Goal: Task Accomplishment & Management: Manage account settings

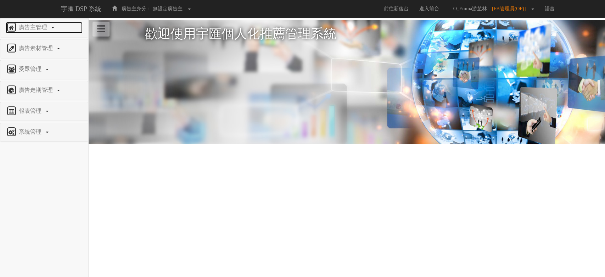
click at [39, 24] on span "廣告主管理" at bounding box center [34, 27] width 34 height 6
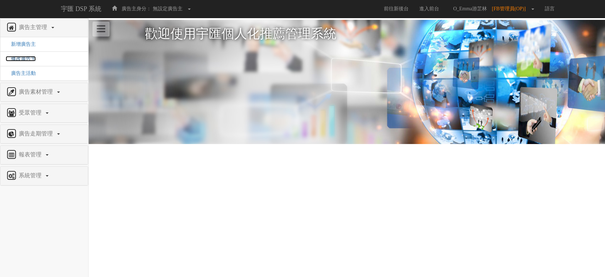
click at [23, 58] on span "修改廣告主" at bounding box center [21, 58] width 30 height 5
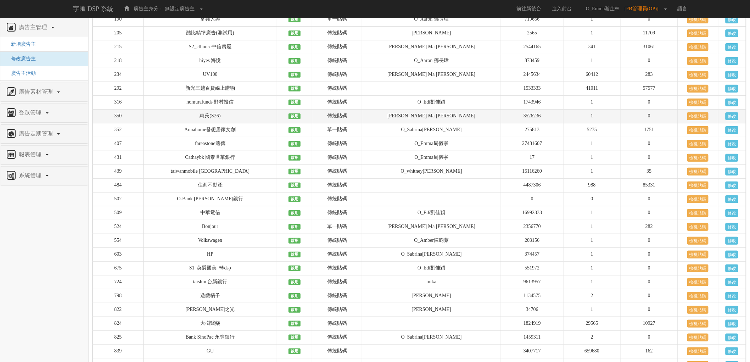
scroll to position [118, 0]
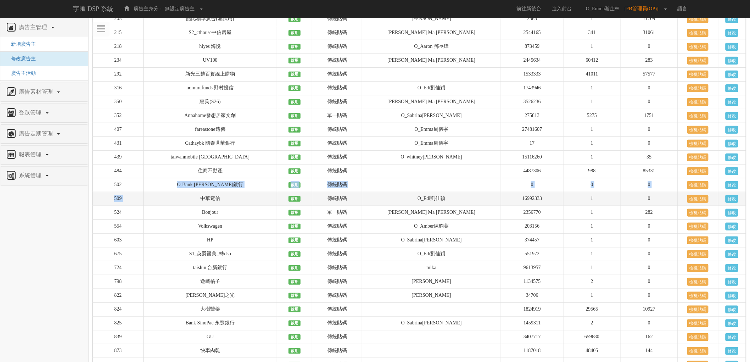
drag, startPoint x: 184, startPoint y: 193, endPoint x: 185, endPoint y: 200, distance: 7.1
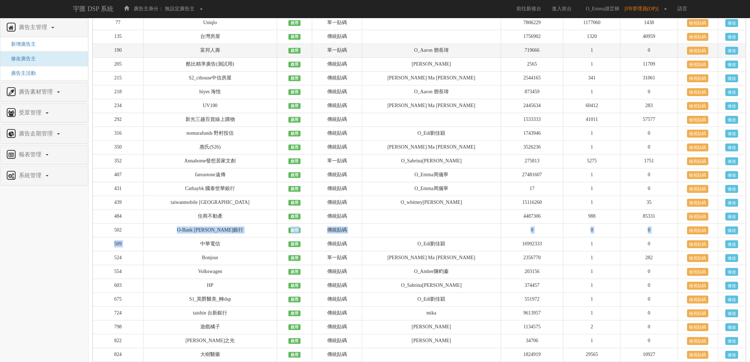
scroll to position [79, 0]
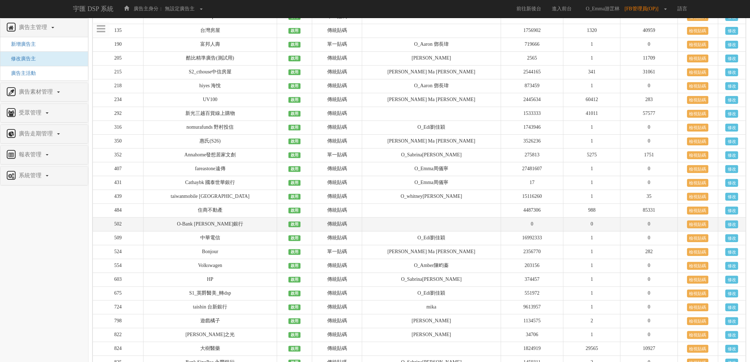
click at [134, 232] on td "502" at bounding box center [118, 225] width 51 height 14
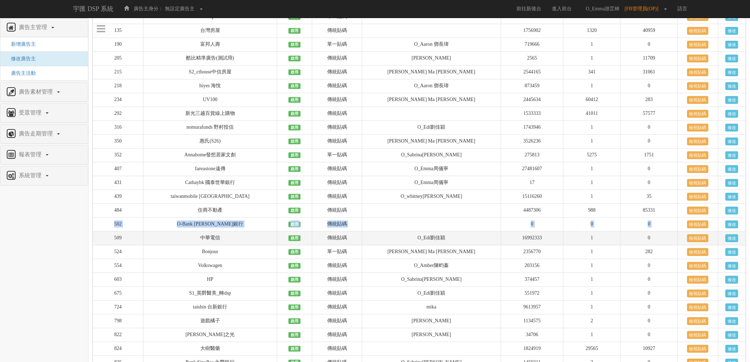
drag, startPoint x: 112, startPoint y: 230, endPoint x: 111, endPoint y: 240, distance: 10.0
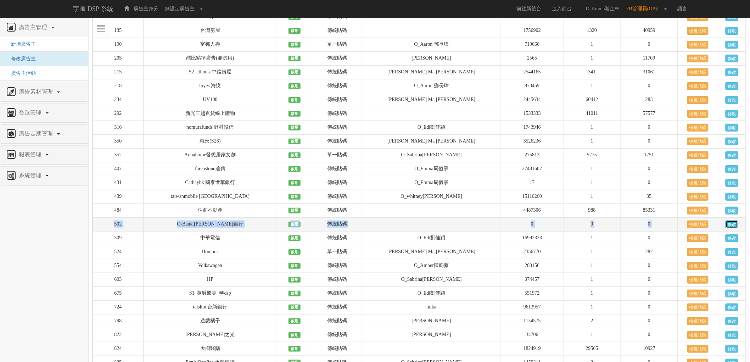
click at [605, 228] on link "修改" at bounding box center [732, 225] width 13 height 8
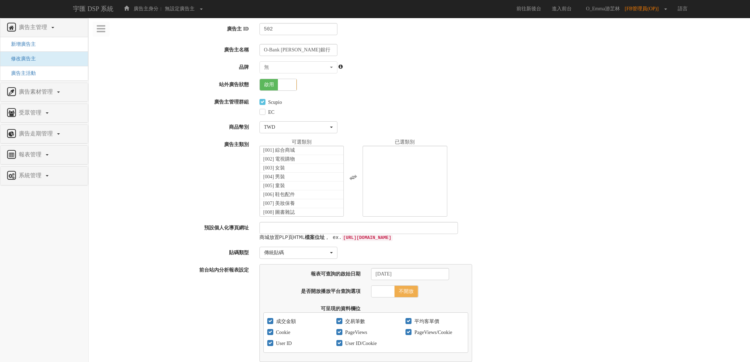
select select
click at [283, 85] on span at bounding box center [287, 84] width 18 height 11
checkbox input "false"
click at [322, 51] on input "O-Bank 王道銀行" at bounding box center [299, 50] width 78 height 12
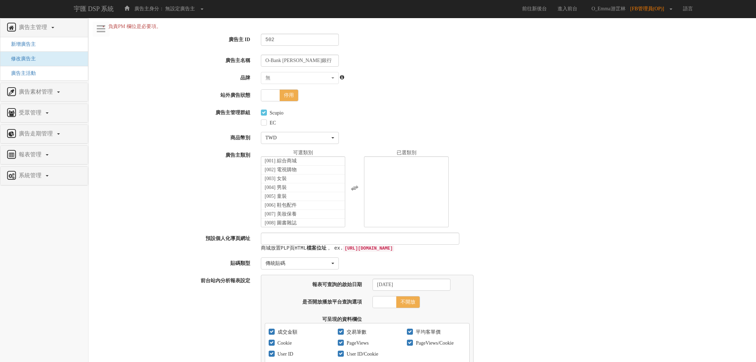
select select
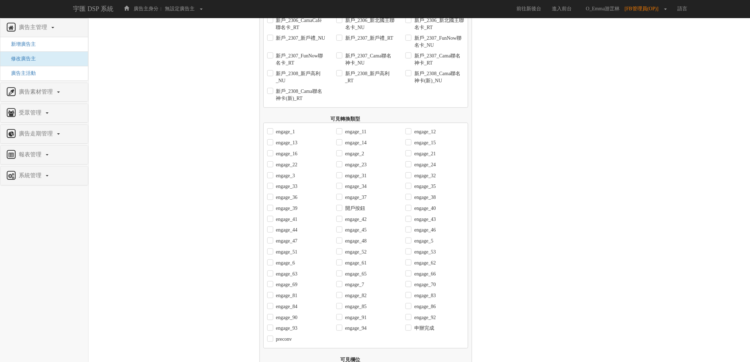
scroll to position [2709, 0]
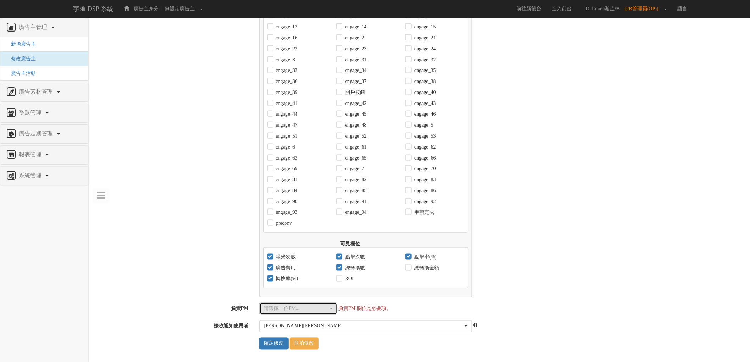
click at [300, 310] on div "請選擇一位PM..." at bounding box center [296, 308] width 65 height 7
click at [294, 334] on span "O_Emma游芷林" at bounding box center [284, 331] width 34 height 7
select select "3c984f6a-4b77-49d4-a302-679161b3b0d3"
click at [268, 342] on input "確定修改" at bounding box center [274, 344] width 29 height 12
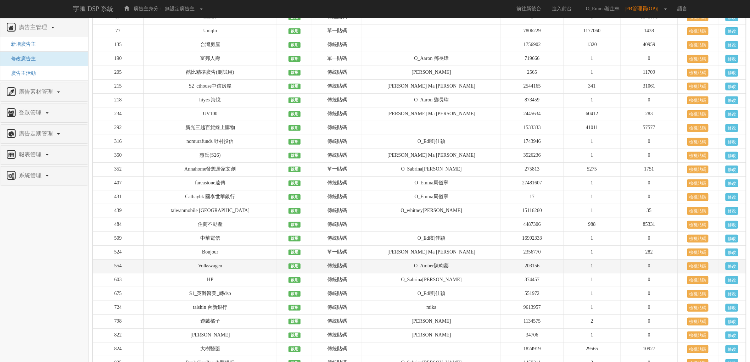
scroll to position [79, 0]
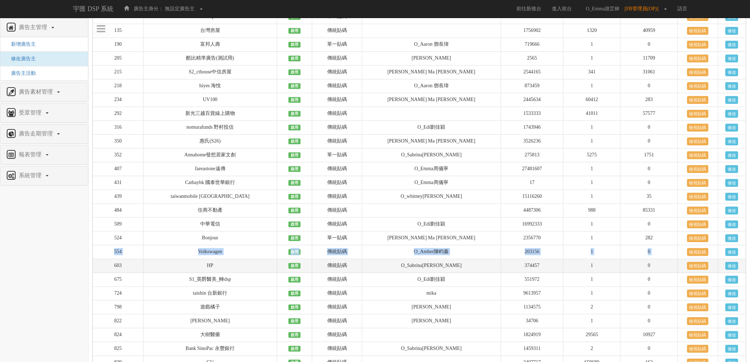
drag, startPoint x: 107, startPoint y: 254, endPoint x: 111, endPoint y: 271, distance: 17.5
click at [732, 256] on link "修改" at bounding box center [732, 252] width 13 height 8
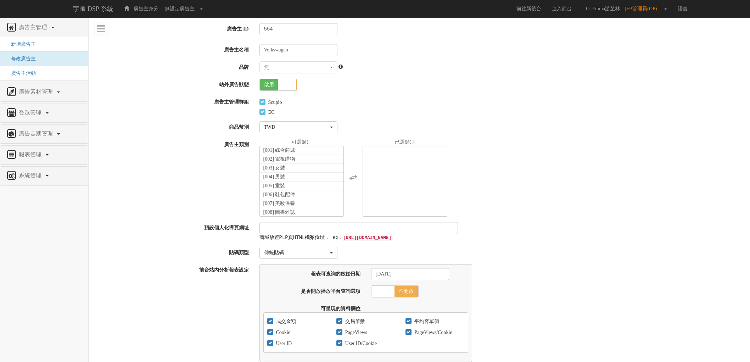
select select
select select "48e180da-1287-47dd-9b71-9aee325a9194"
click at [288, 85] on span at bounding box center [287, 84] width 18 height 11
checkbox input "false"
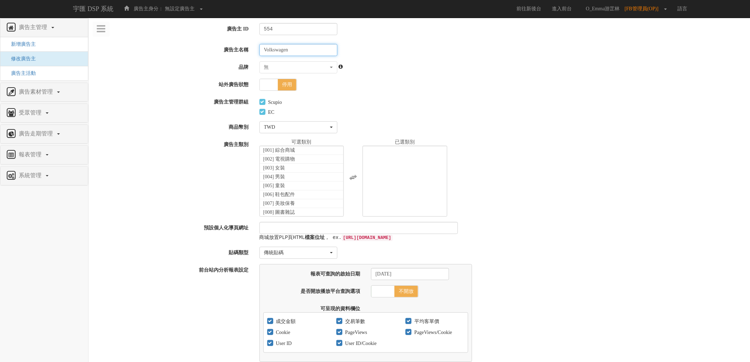
click at [307, 48] on input "Volkswagen" at bounding box center [299, 50] width 78 height 12
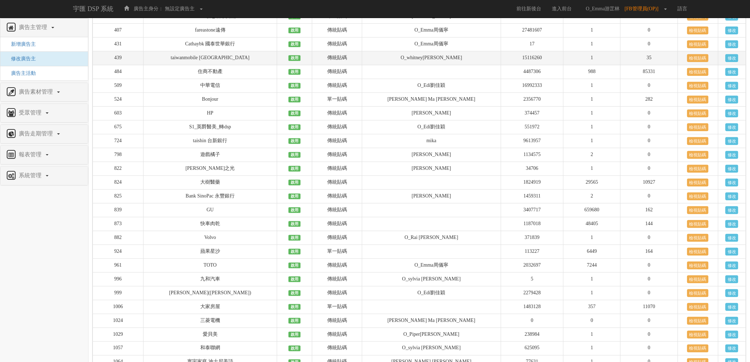
scroll to position [211, 0]
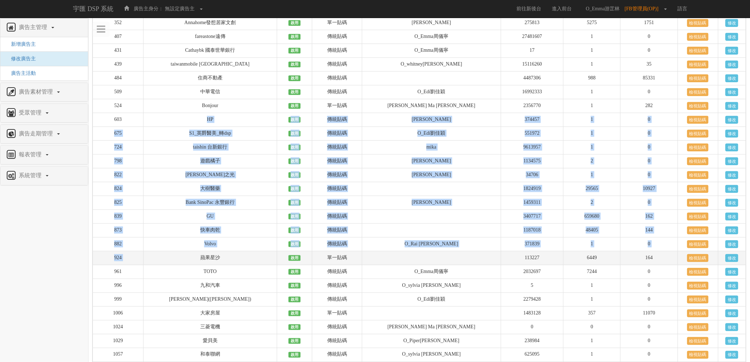
drag, startPoint x: 191, startPoint y: 123, endPoint x: 192, endPoint y: 261, distance: 138.3
click at [192, 261] on td "蘋果星沙" at bounding box center [210, 258] width 134 height 14
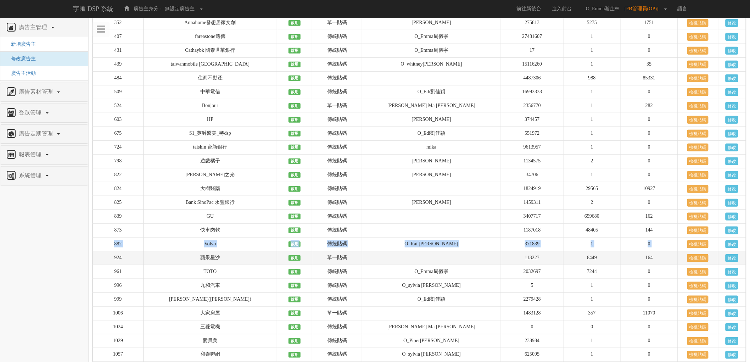
drag, startPoint x: 109, startPoint y: 249, endPoint x: 113, endPoint y: 263, distance: 14.5
click at [728, 248] on link "修改" at bounding box center [732, 244] width 13 height 8
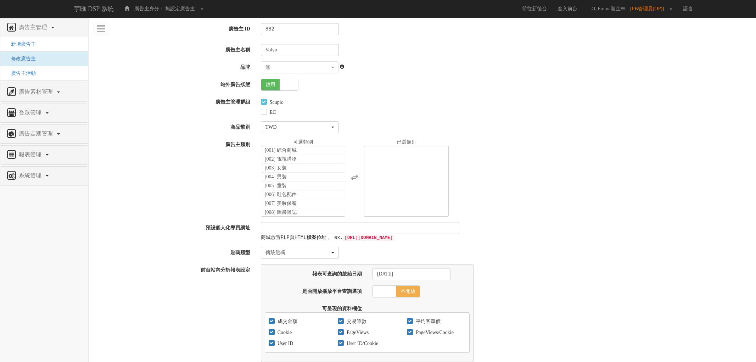
select select
select select "e6977ee4-164c-4a5e-9496-5365a89d8a9e"
select select
click at [278, 87] on span at bounding box center [287, 84] width 18 height 11
checkbox input "false"
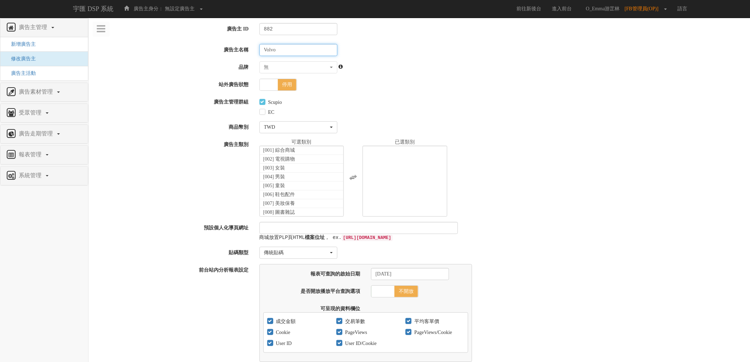
click at [293, 50] on input "Volvo" at bounding box center [299, 50] width 78 height 12
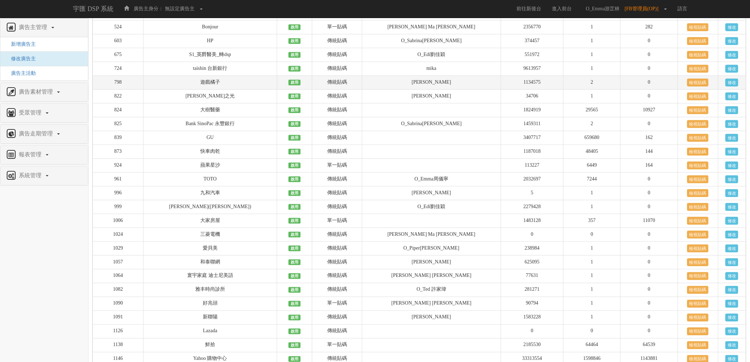
scroll to position [289, 0]
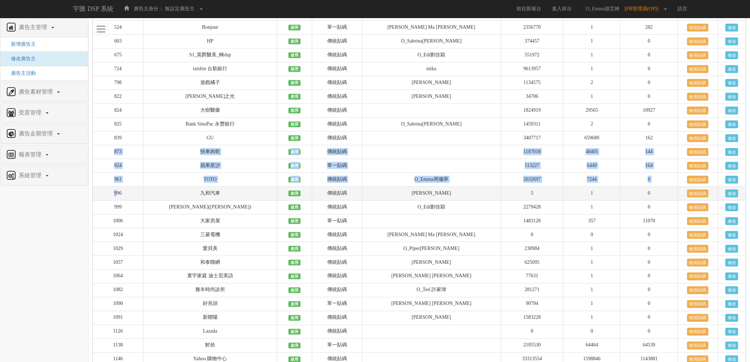
drag, startPoint x: 111, startPoint y: 162, endPoint x: 118, endPoint y: 208, distance: 46.0
click at [118, 201] on td "996" at bounding box center [118, 194] width 51 height 14
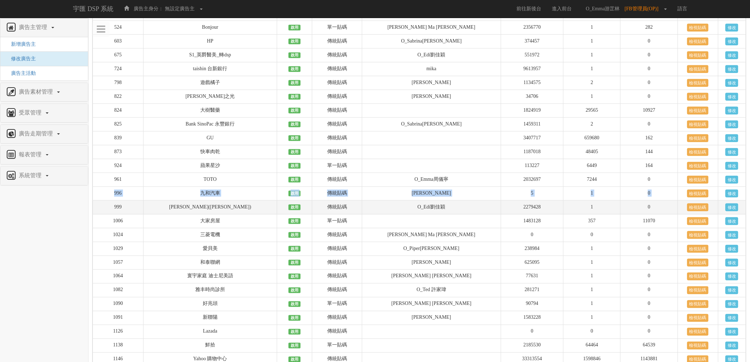
drag, startPoint x: 114, startPoint y: 203, endPoint x: 114, endPoint y: 211, distance: 8.2
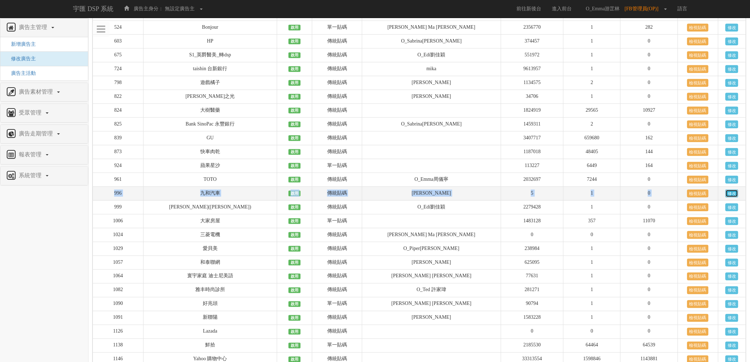
click at [731, 198] on link "修改" at bounding box center [732, 194] width 13 height 8
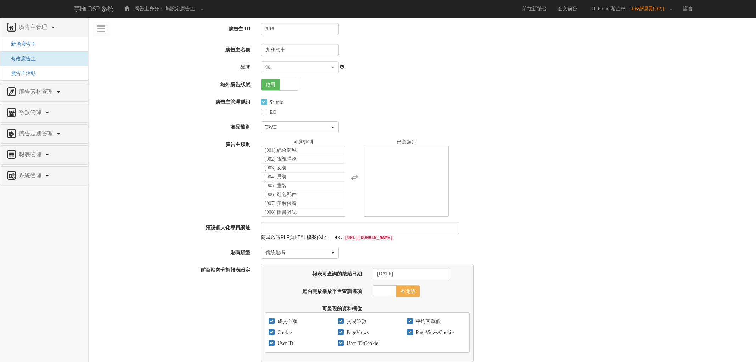
select select
select select "70804fd9-2c60-4992-9b91-beeb00881caf"
click at [294, 80] on span at bounding box center [287, 84] width 18 height 11
checkbox input "false"
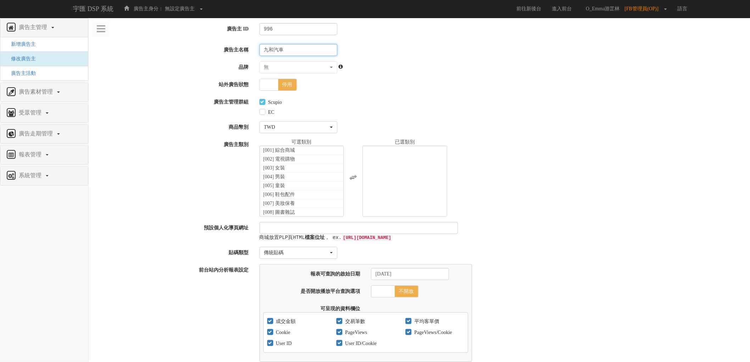
click at [294, 53] on input "九和汽車" at bounding box center [299, 50] width 78 height 12
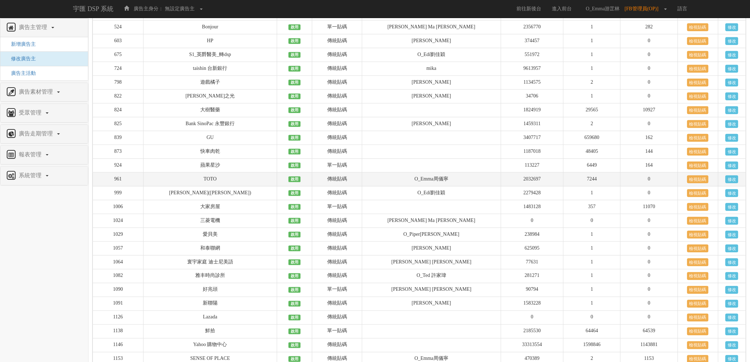
scroll to position [289, 0]
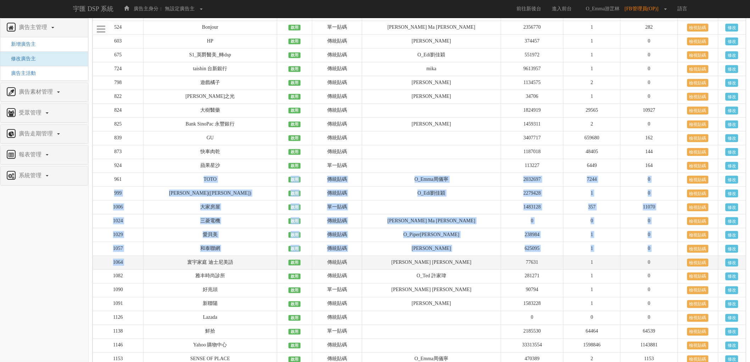
drag, startPoint x: 201, startPoint y: 193, endPoint x: 196, endPoint y: 268, distance: 75.3
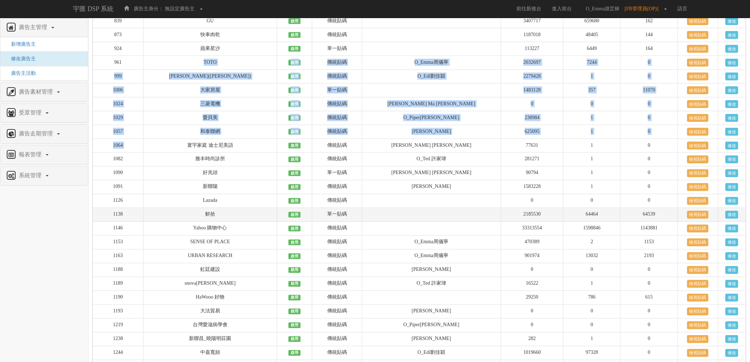
scroll to position [408, 0]
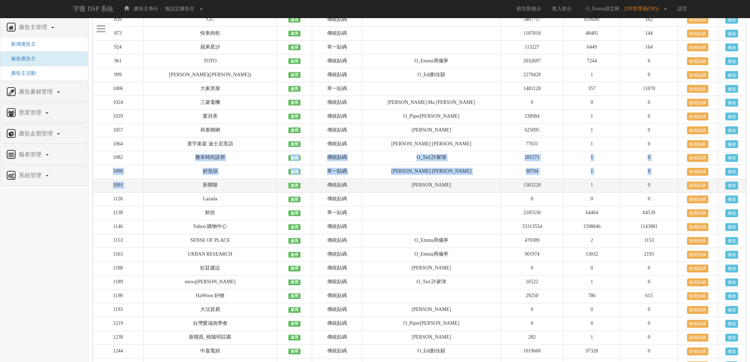
drag, startPoint x: 193, startPoint y: 166, endPoint x: 193, endPoint y: 206, distance: 40.1
click at [192, 193] on td "新聯陽" at bounding box center [210, 186] width 134 height 14
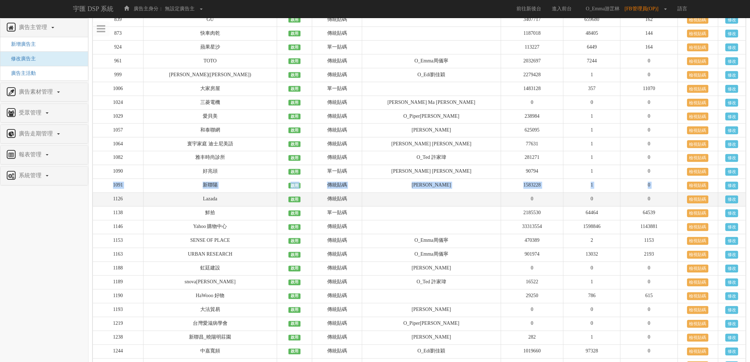
drag, startPoint x: 111, startPoint y: 197, endPoint x: 113, endPoint y: 212, distance: 15.0
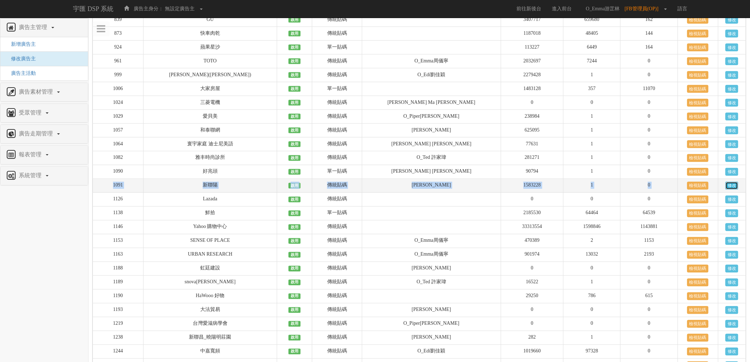
click at [731, 190] on link "修改" at bounding box center [732, 186] width 13 height 8
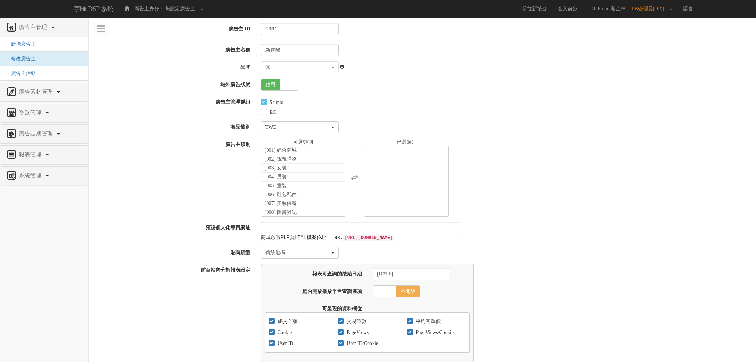
select select
select select "70804fd9-2c60-4992-9b91-beeb00881caf"
click at [282, 86] on span at bounding box center [287, 84] width 18 height 11
checkbox input "false"
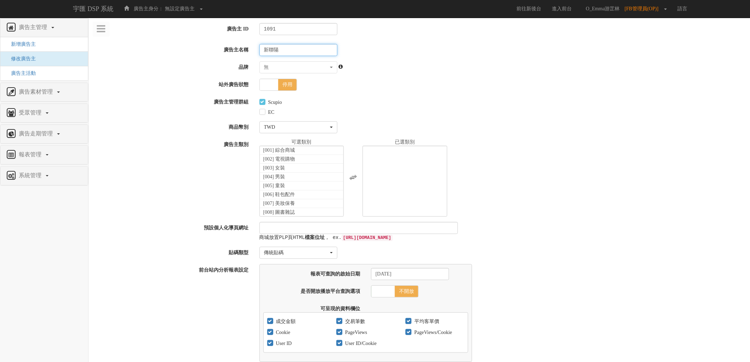
click at [294, 51] on input "新聯陽" at bounding box center [299, 50] width 78 height 12
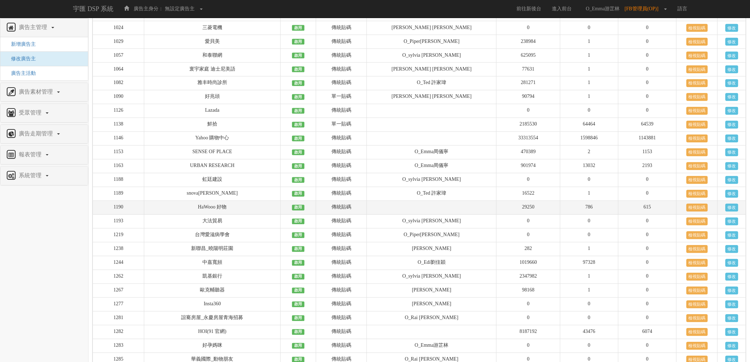
scroll to position [487, 0]
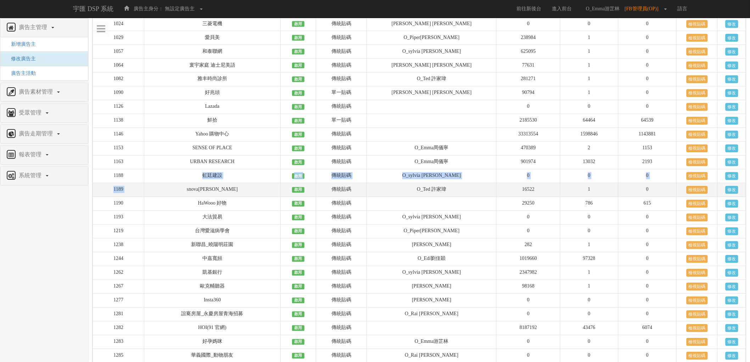
drag, startPoint x: 149, startPoint y: 190, endPoint x: 151, endPoint y: 209, distance: 19.2
click at [151, 209] on tbody "22 特力+ 啟用 傳統貼碼 6257660 1 82413 檢視貼碼 修改 57 Momo 啟用 傳統貼碼 0 0 1040071 檢視貼碼 修改 77 U…" at bounding box center [420, 349] width 654 height 1549
click at [730, 180] on link "修改" at bounding box center [732, 176] width 13 height 8
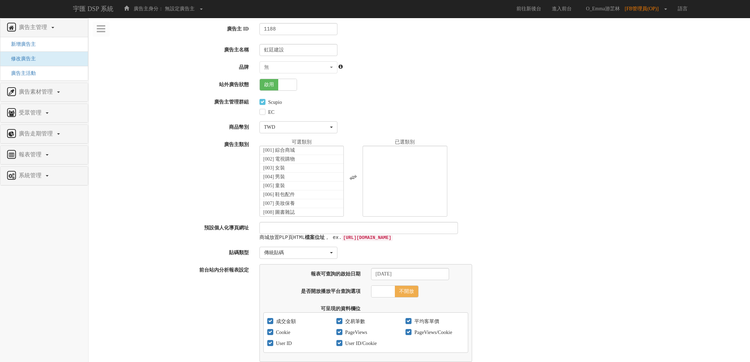
select select
select select "70804fd9-2c60-4992-9b91-beeb00881caf"
select select
click at [286, 82] on span at bounding box center [287, 84] width 18 height 11
checkbox input "false"
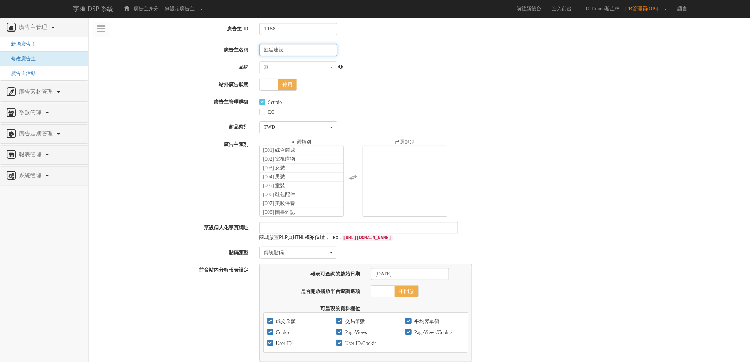
click at [291, 50] on input "虹廷建設" at bounding box center [299, 50] width 78 height 12
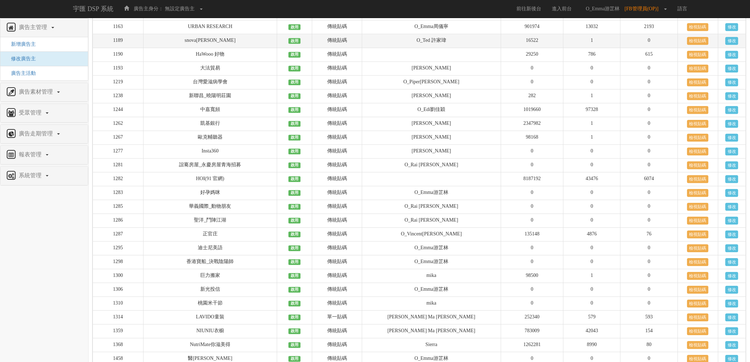
scroll to position [604, 0]
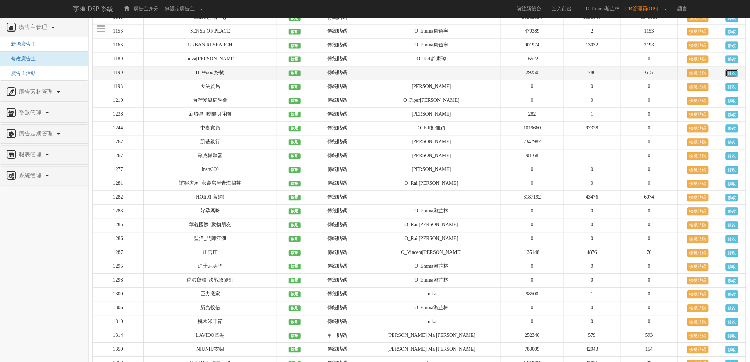
click at [734, 77] on link "修改" at bounding box center [732, 73] width 13 height 8
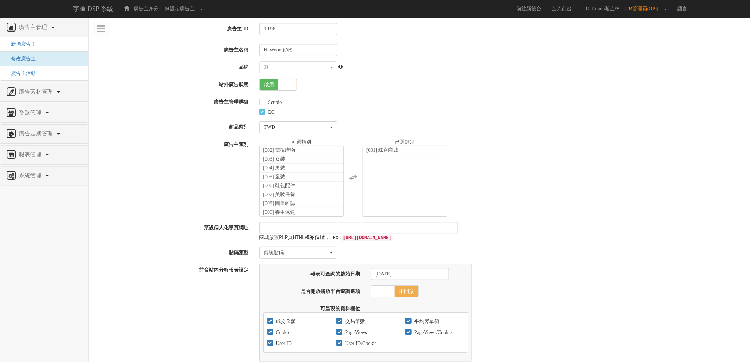
scroll to position [418, 0]
click at [286, 85] on span at bounding box center [287, 84] width 18 height 11
checkbox input "false"
click at [307, 50] on input "HaWooo 好物" at bounding box center [299, 50] width 78 height 12
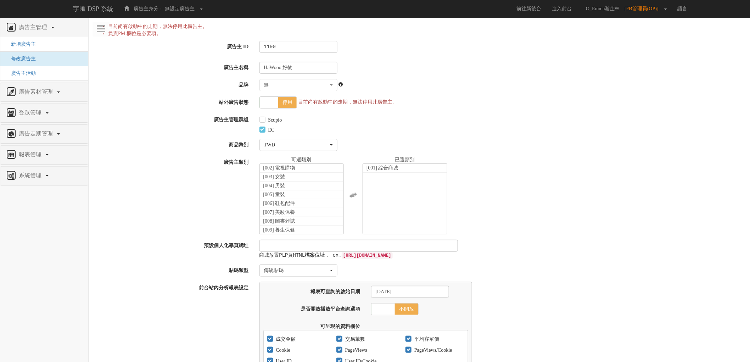
scroll to position [418, 0]
click at [279, 104] on span "停用" at bounding box center [287, 102] width 18 height 11
checkbox input "true"
click at [307, 65] on input "HaWooo 好物" at bounding box center [299, 68] width 78 height 12
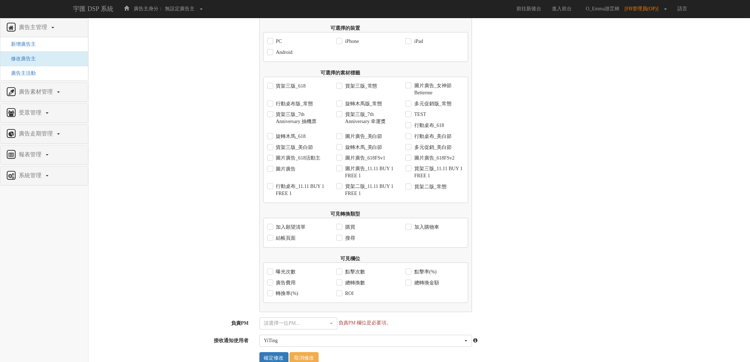
scroll to position [560, 0]
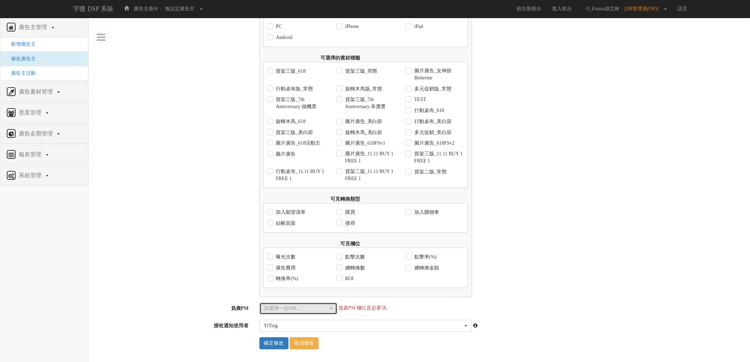
click at [282, 309] on div "請選擇一位PM..." at bounding box center [296, 308] width 65 height 7
click at [282, 332] on span "O_Emma游芷林" at bounding box center [284, 331] width 34 height 7
select select "3c984f6a-4b77-49d4-a302-679161b3b0d3"
click at [272, 344] on input "確定修改" at bounding box center [274, 344] width 29 height 12
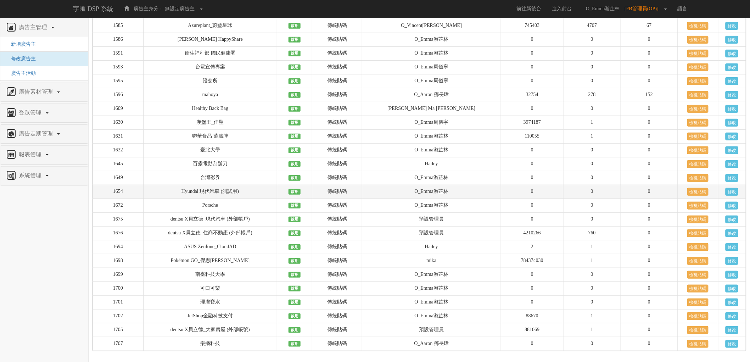
scroll to position [1244, 0]
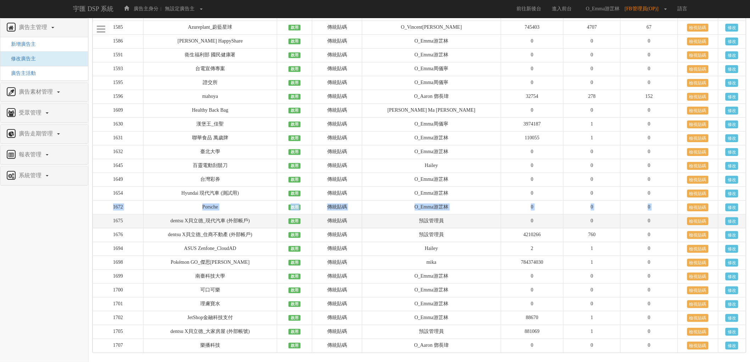
drag, startPoint x: 113, startPoint y: 240, endPoint x: 113, endPoint y: 249, distance: 9.6
click at [728, 211] on link "修改" at bounding box center [732, 208] width 13 height 8
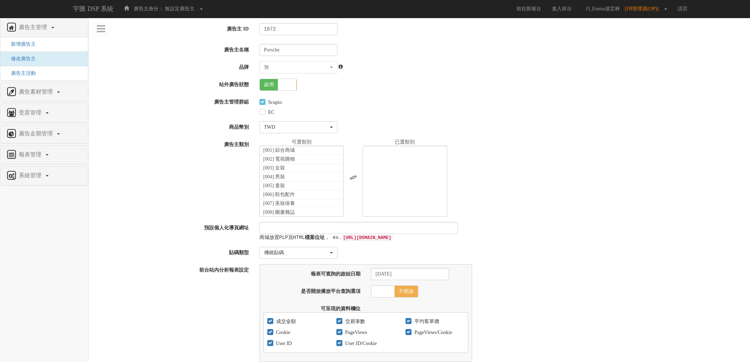
select select
select select "3c984f6a-4b77-49d4-a302-679161b3b0d3"
select select
click at [281, 86] on span at bounding box center [287, 84] width 18 height 11
checkbox input "false"
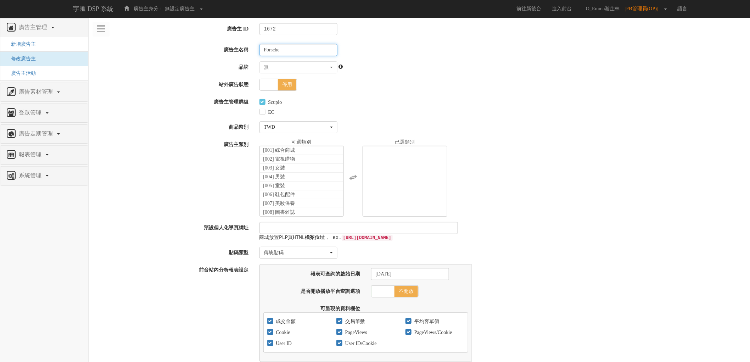
click at [299, 50] on input "Porsche" at bounding box center [299, 50] width 78 height 12
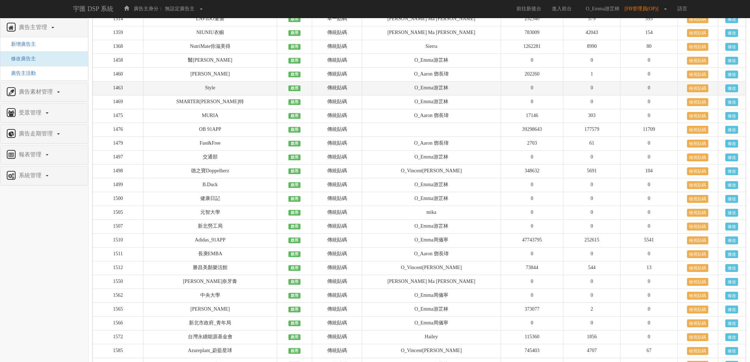
scroll to position [920, 0]
drag, startPoint x: 192, startPoint y: 112, endPoint x: 729, endPoint y: 107, distance: 537.2
click at [729, 96] on tr "1463 Style 啟用 傳統貼碼 O_Emma[PERSON_NAME]0 0 0 檢視貼碼 修改" at bounding box center [420, 89] width 654 height 14
click at [731, 93] on link "修改" at bounding box center [732, 89] width 13 height 8
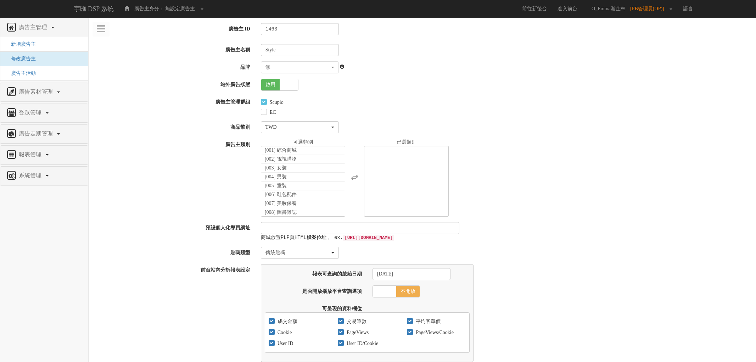
select select
select select "3c984f6a-4b77-49d4-a302-679161b3b0d3"
select select
click at [288, 88] on span at bounding box center [287, 84] width 18 height 11
checkbox input "false"
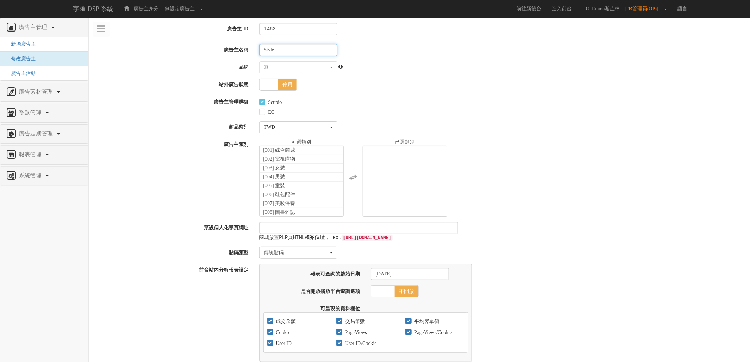
click at [289, 51] on input "Style" at bounding box center [299, 50] width 78 height 12
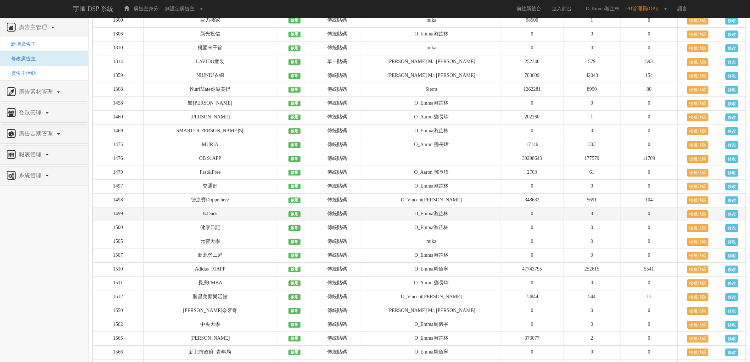
scroll to position [880, 0]
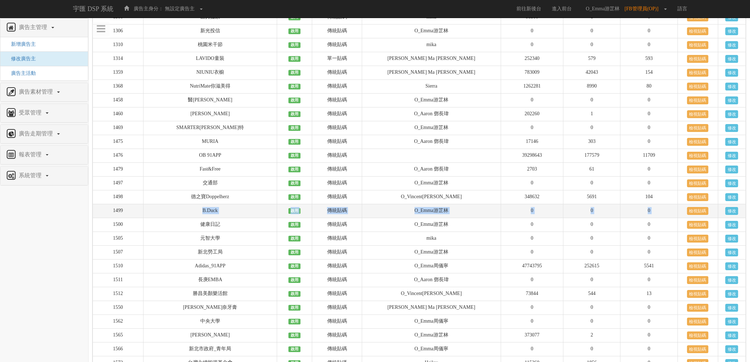
drag, startPoint x: 200, startPoint y: 236, endPoint x: 724, endPoint y: 235, distance: 523.7
click at [724, 218] on tr "1499 B.Duck 啟用 傳統貼碼 O_Emma[PERSON_NAME]0 0 0 檢視貼碼 修改" at bounding box center [420, 211] width 654 height 14
click at [731, 215] on link "修改" at bounding box center [732, 211] width 13 height 8
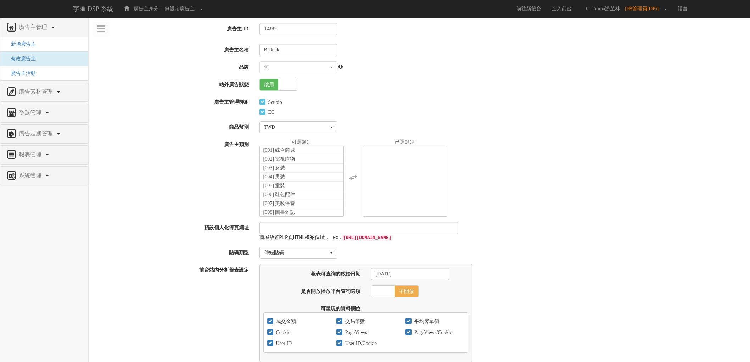
select select
select select "3c984f6a-4b77-49d4-a302-679161b3b0d3"
select select
click at [285, 83] on span at bounding box center [287, 84] width 18 height 11
checkbox input "false"
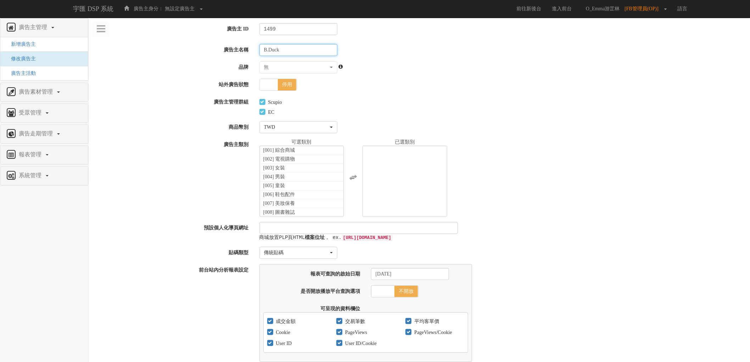
click at [288, 51] on input "B.Duck" at bounding box center [299, 50] width 78 height 12
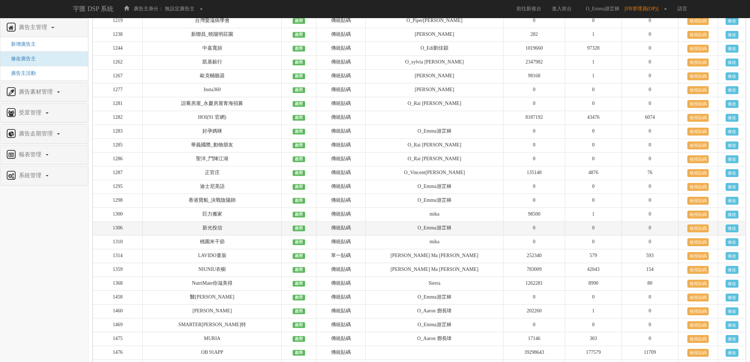
scroll to position [723, 0]
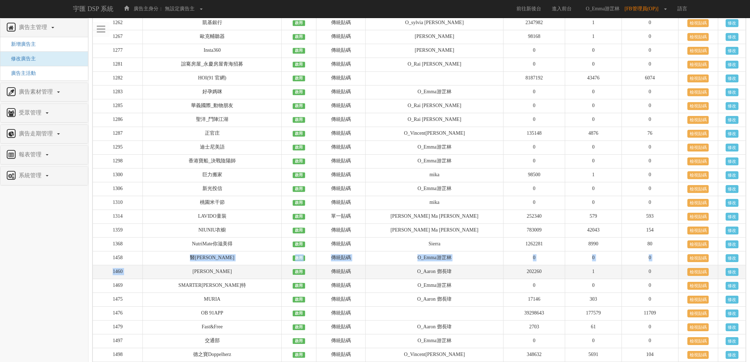
drag, startPoint x: 187, startPoint y: 281, endPoint x: 189, endPoint y: 291, distance: 10.1
click at [189, 291] on tbody "22 特力+ 啟用 傳統貼碼 6257660 1 82413 檢視貼碼 修改 57 Momo 啟用 傳統貼碼 0 0 1040071 檢視貼碼 修改 77 U…" at bounding box center [420, 86] width 654 height 1494
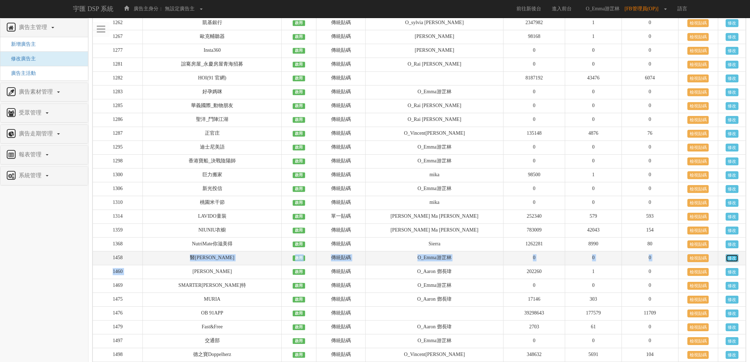
click at [732, 262] on link "修改" at bounding box center [732, 258] width 13 height 8
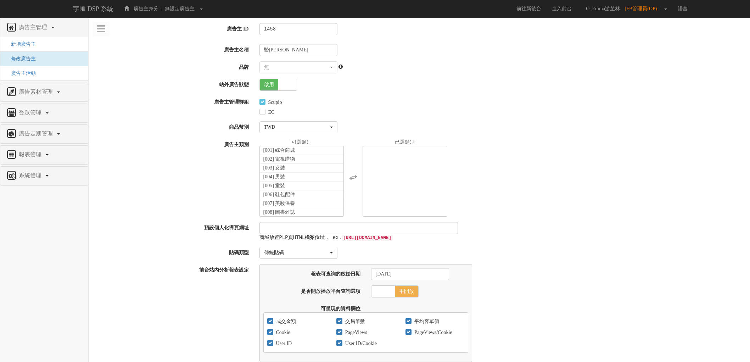
select select
select select "3c984f6a-4b77-49d4-a302-679161b3b0d3"
select select
click at [284, 84] on span at bounding box center [287, 84] width 18 height 11
checkbox input "false"
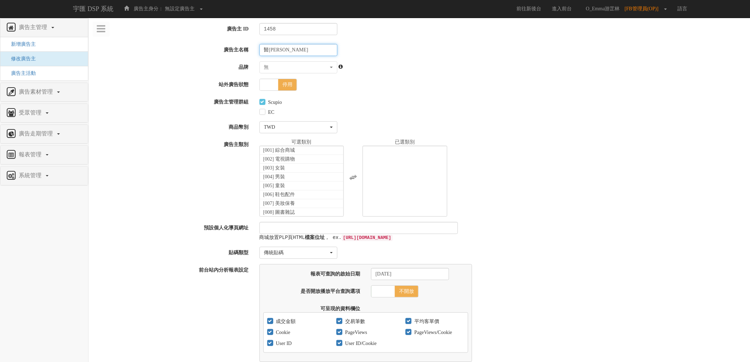
click at [293, 49] on input "醫[PERSON_NAME]" at bounding box center [299, 50] width 78 height 12
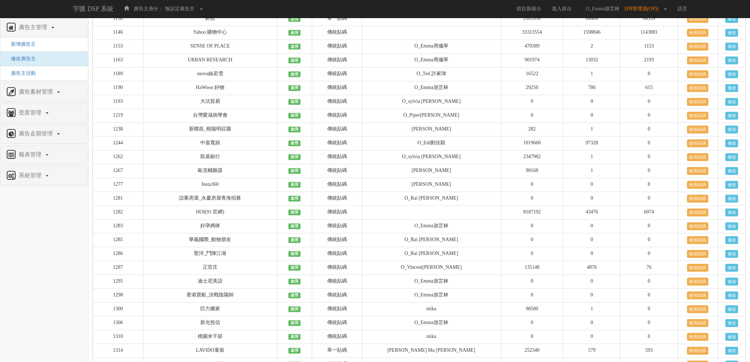
scroll to position [591, 0]
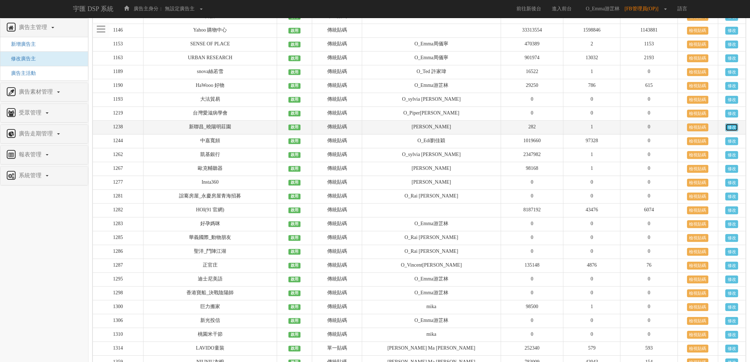
click at [730, 131] on link "修改" at bounding box center [732, 127] width 13 height 8
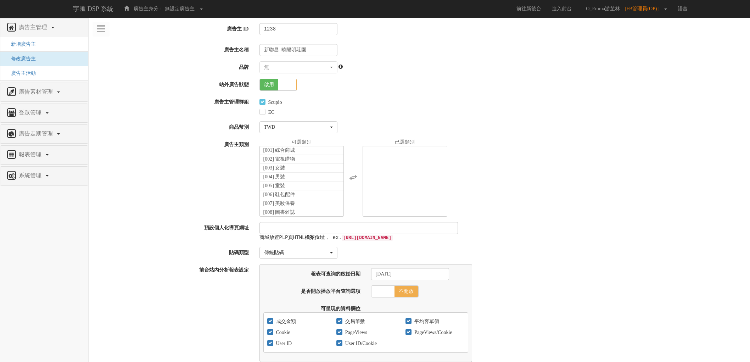
select select
select select "db373562-f5fc-484f-91c4-9147e2f211de"
select select
click at [282, 89] on span at bounding box center [287, 84] width 18 height 11
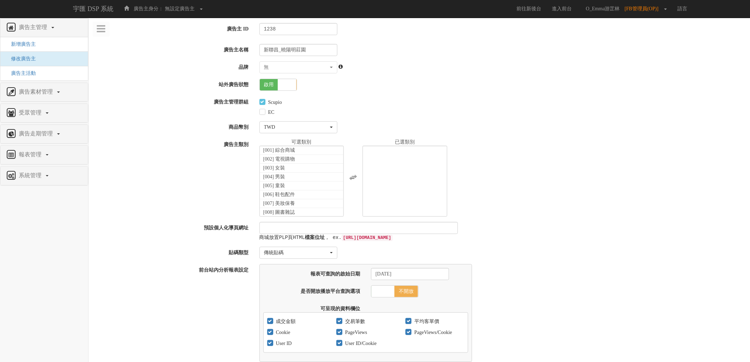
checkbox input "false"
click at [313, 48] on input "新聯昌_曉陽明莊園" at bounding box center [299, 50] width 78 height 12
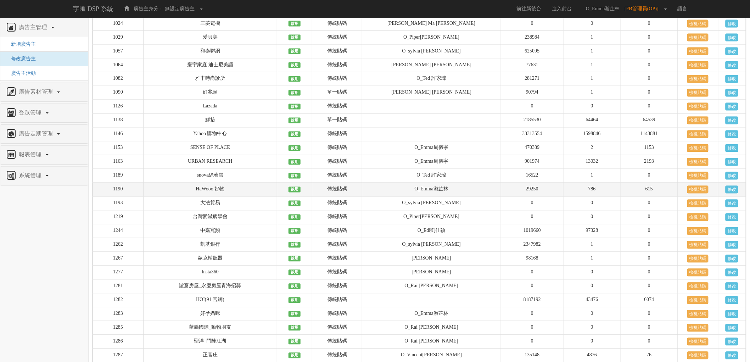
scroll to position [487, 0]
click at [728, 194] on link "修改" at bounding box center [732, 190] width 13 height 8
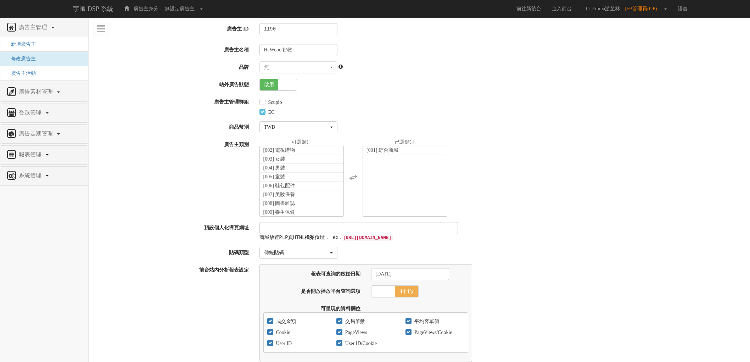
select select "3c984f6a-4b77-49d4-a302-679161b3b0d3"
click at [282, 89] on span at bounding box center [287, 84] width 18 height 11
checkbox input "false"
click at [304, 50] on input "HaWooo 好物" at bounding box center [299, 50] width 78 height 12
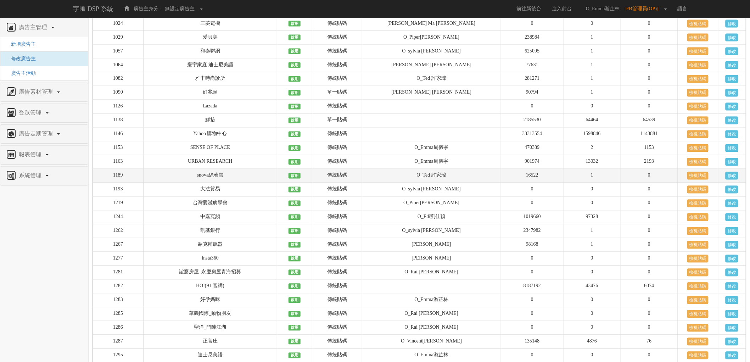
scroll to position [487, 0]
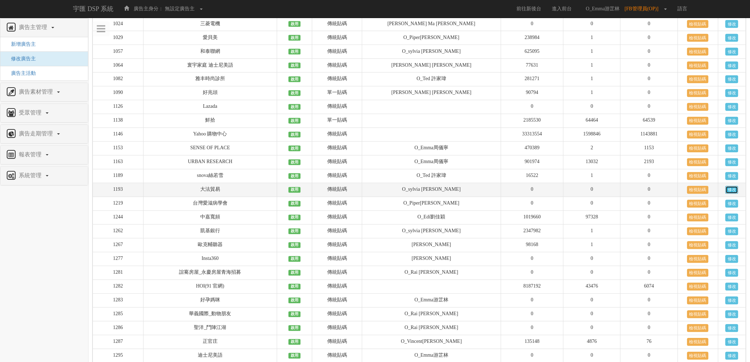
click at [731, 194] on link "修改" at bounding box center [732, 190] width 13 height 8
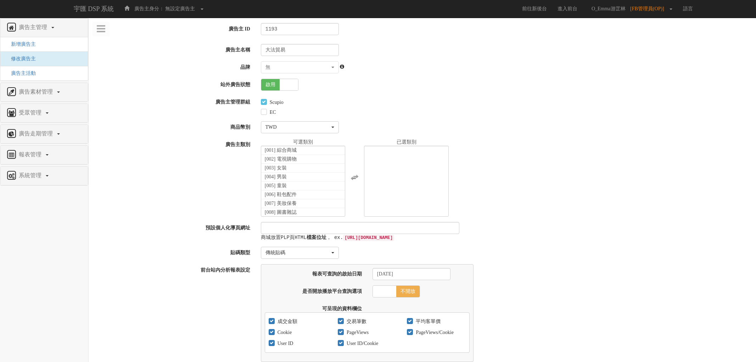
select select
select select "70804fd9-2c60-4992-9b91-beeb00881caf"
select select
click at [284, 88] on span at bounding box center [287, 84] width 18 height 11
checkbox input "false"
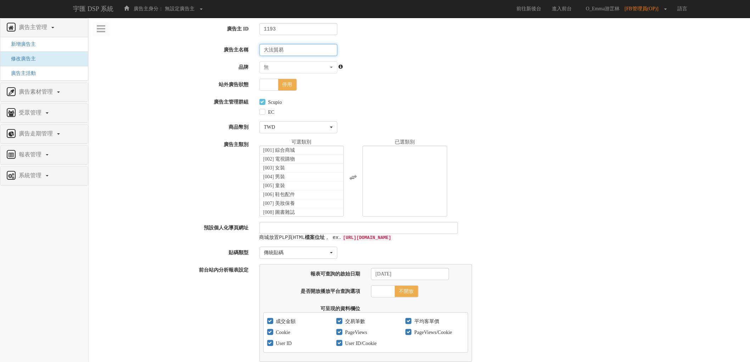
click at [297, 48] on input "大法貿易" at bounding box center [299, 50] width 78 height 12
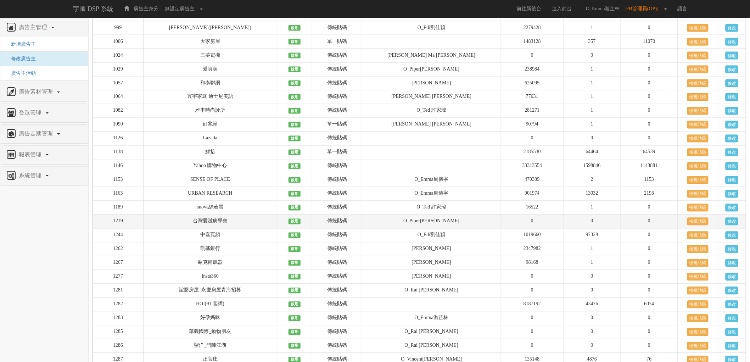
scroll to position [447, 0]
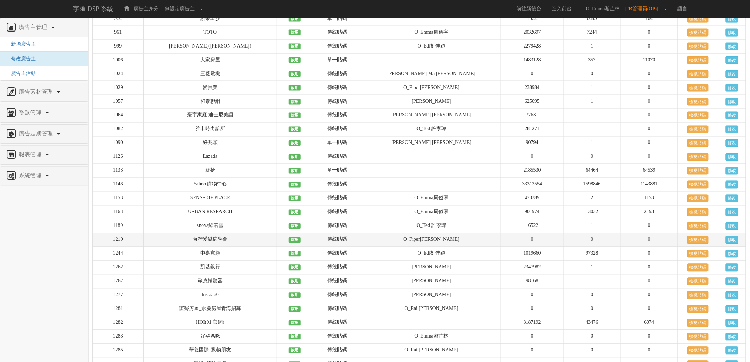
click at [738, 245] on td "修改" at bounding box center [732, 240] width 28 height 14
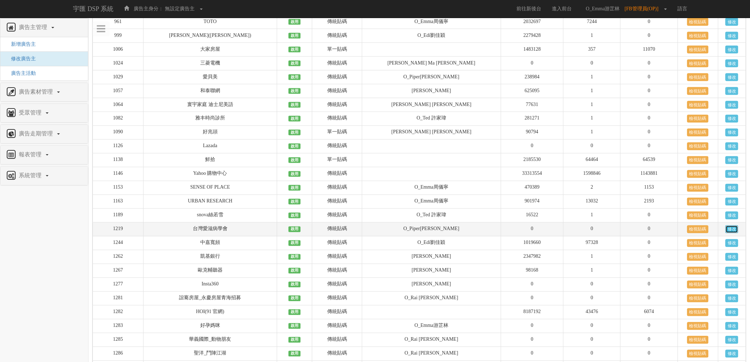
click at [733, 233] on link "修改" at bounding box center [732, 230] width 13 height 8
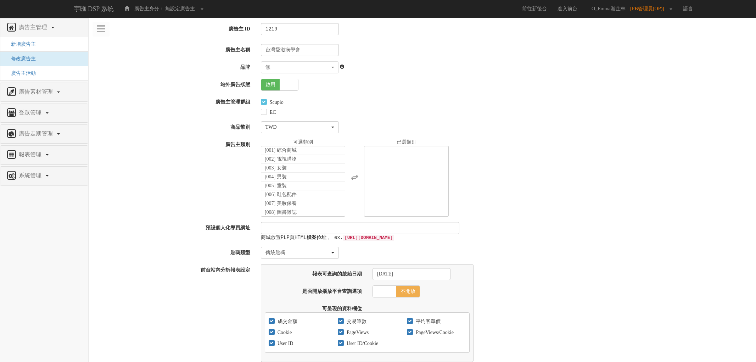
select select
select select "88ec2ea3-560f-4223-afe6-ba2c2a89dd02"
select select
click at [288, 86] on span at bounding box center [287, 84] width 18 height 11
click at [277, 87] on span at bounding box center [269, 84] width 18 height 11
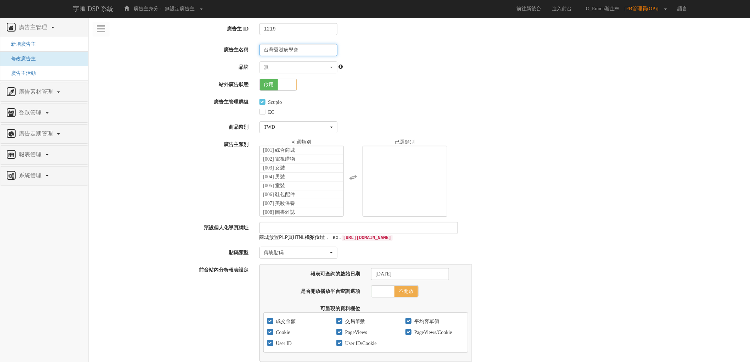
click at [303, 51] on input "台灣愛滋病學會" at bounding box center [299, 50] width 78 height 12
click at [285, 83] on span at bounding box center [287, 84] width 18 height 11
checkbox input "false"
click at [306, 48] on input "台灣愛滋病學會" at bounding box center [299, 50] width 78 height 12
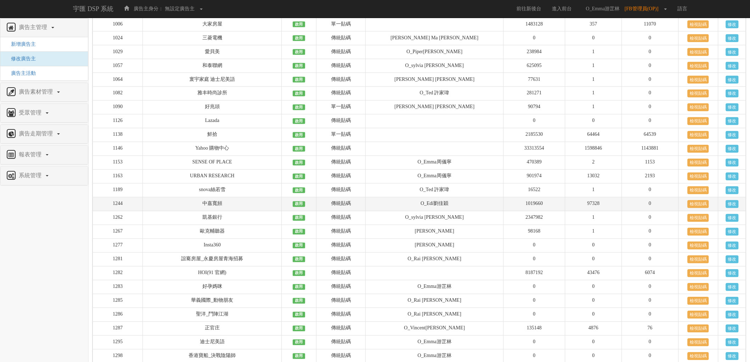
scroll to position [487, 0]
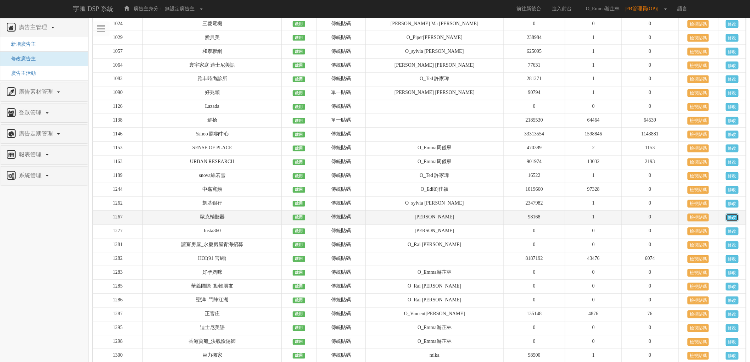
click at [728, 222] on link "修改" at bounding box center [732, 218] width 13 height 8
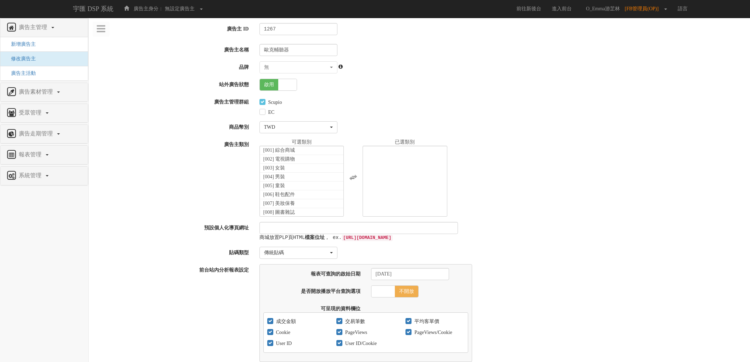
select select
select select "db373562-f5fc-484f-91c4-9147e2f211de"
select select
click at [280, 89] on span at bounding box center [287, 84] width 18 height 11
checkbox input "false"
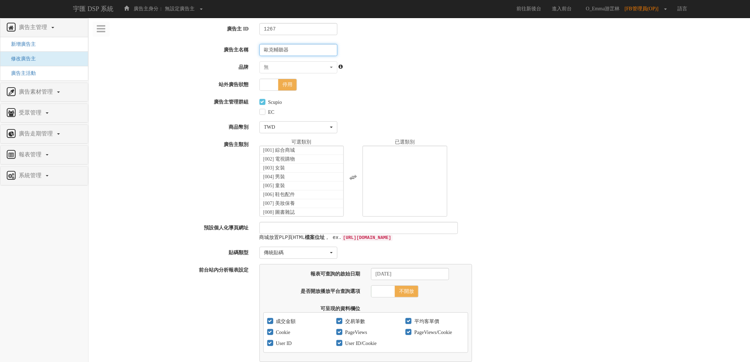
click at [292, 50] on input "歐克輔聽器" at bounding box center [299, 50] width 78 height 12
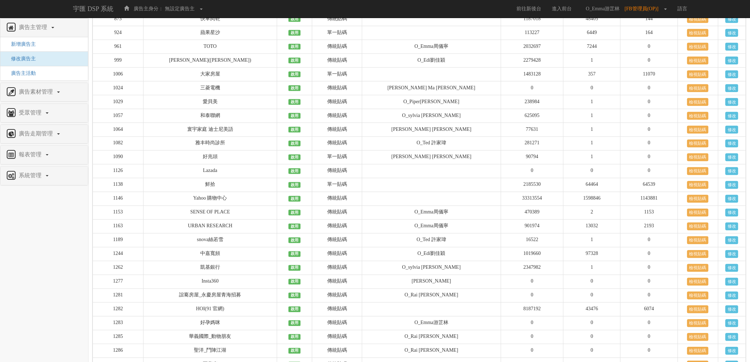
scroll to position [473, 0]
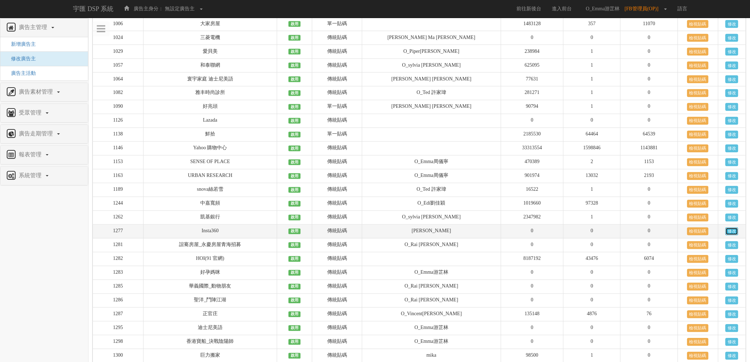
click at [731, 235] on link "修改" at bounding box center [732, 232] width 13 height 8
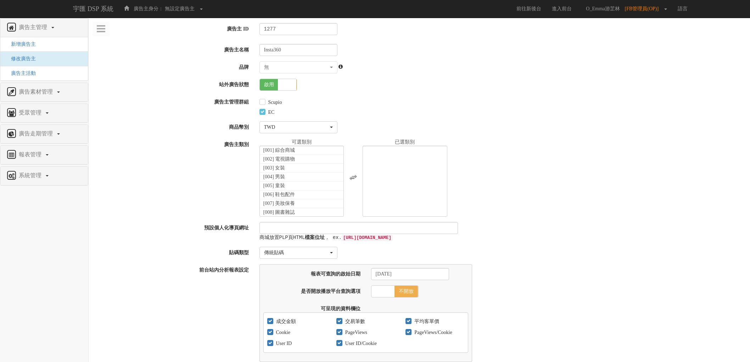
select select
select select "511c1382-ee72-40d8-aad5-b1d8e5b9ed4e"
select select
click at [282, 87] on span at bounding box center [287, 84] width 18 height 11
checkbox input "false"
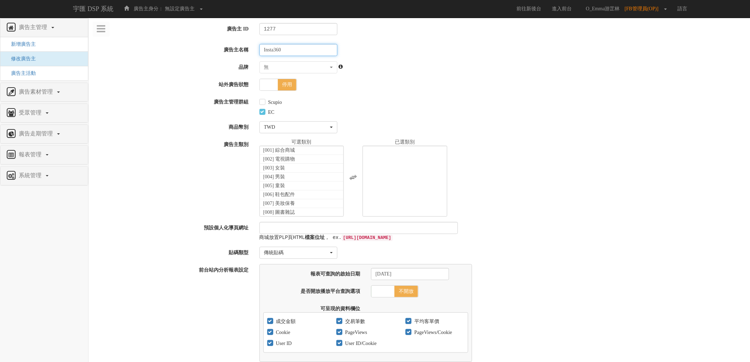
click at [293, 49] on input "Insta360" at bounding box center [299, 50] width 78 height 12
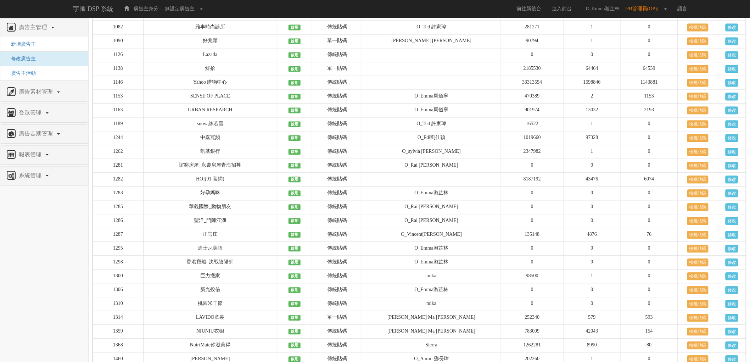
scroll to position [591, 0]
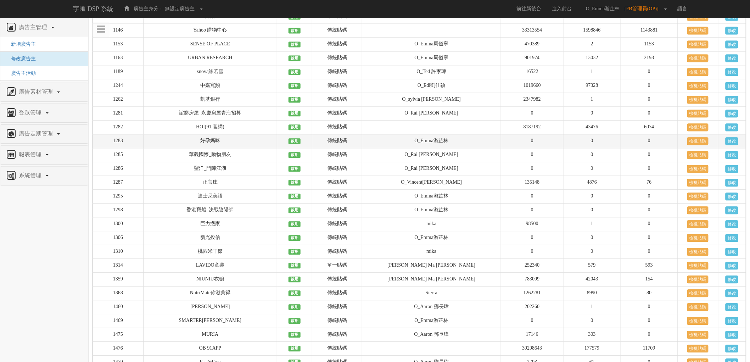
click at [722, 148] on td "修改" at bounding box center [732, 141] width 28 height 14
click at [728, 145] on link "修改" at bounding box center [732, 141] width 13 height 8
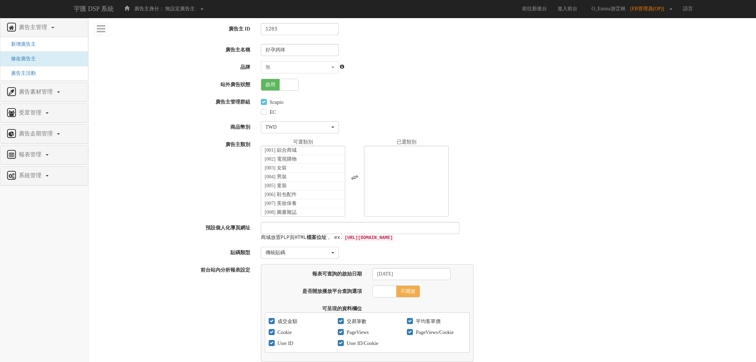
select select
select select "3c984f6a-4b77-49d4-a302-679161b3b0d3"
select select
click at [284, 86] on span at bounding box center [287, 84] width 18 height 11
checkbox input "false"
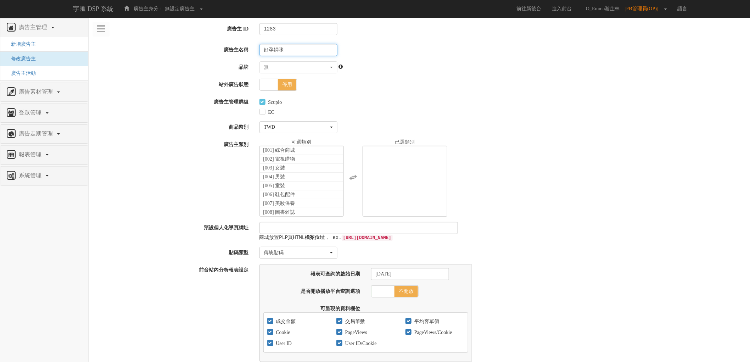
click at [287, 48] on input "好孕媽咪" at bounding box center [299, 50] width 78 height 12
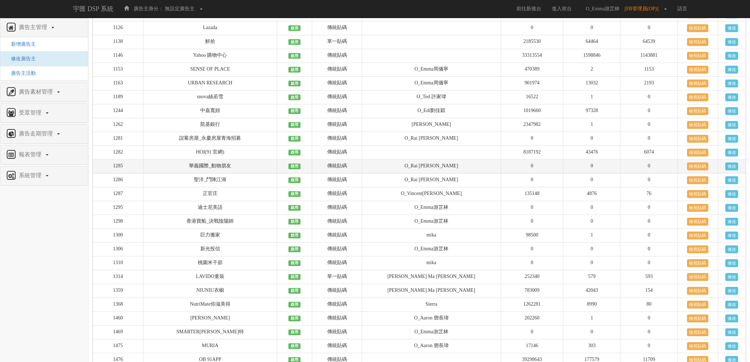
scroll to position [565, 0]
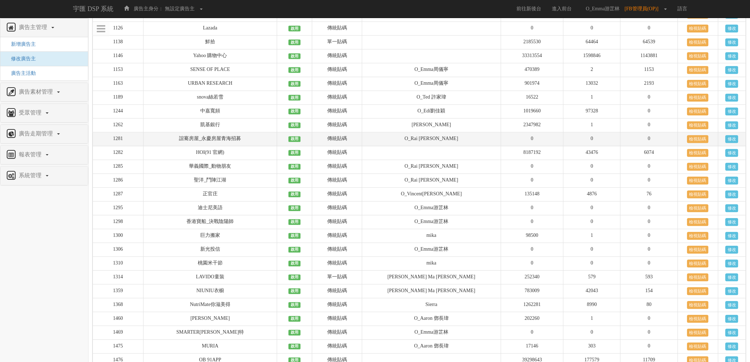
click at [121, 146] on td "1281" at bounding box center [118, 139] width 51 height 14
copy td "1281"
click at [732, 143] on link "修改" at bounding box center [732, 139] width 13 height 8
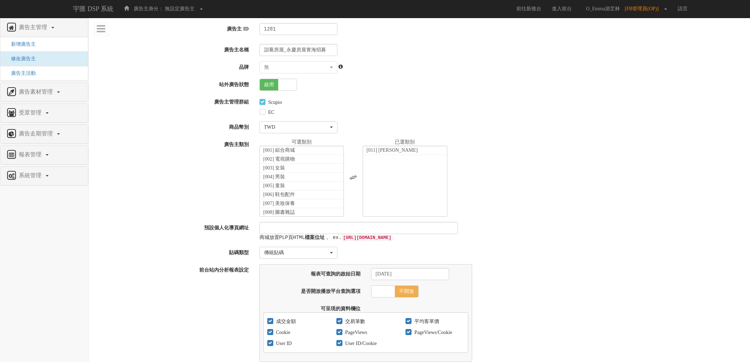
select select "e6977ee4-164c-4a5e-9496-5365a89d8a9e"
select select
click at [284, 83] on span at bounding box center [287, 84] width 18 height 11
checkbox input "false"
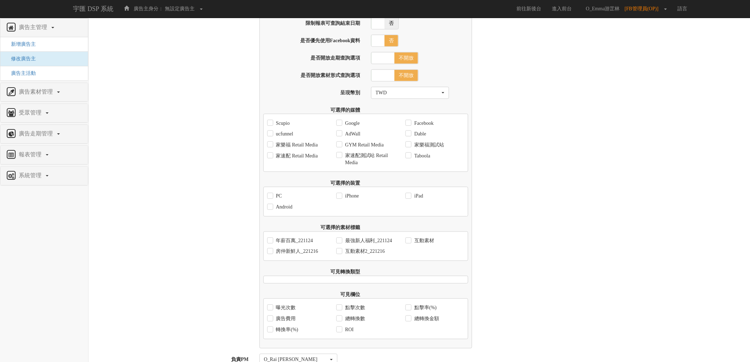
scroll to position [429, 0]
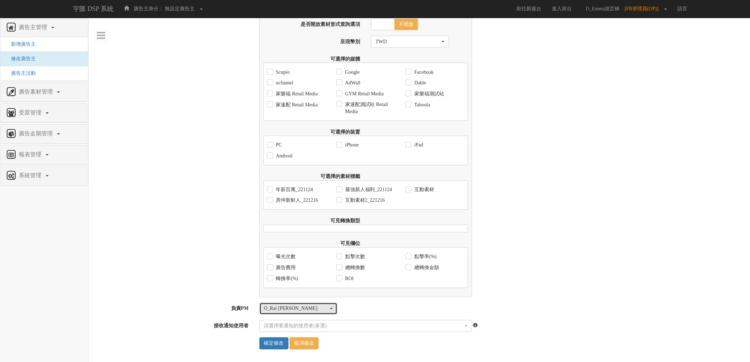
click at [283, 307] on div "O_Rai [PERSON_NAME]" at bounding box center [296, 308] width 65 height 7
click at [289, 287] on span "O_Emma游芷林" at bounding box center [284, 286] width 34 height 7
select select "3c984f6a-4b77-49d4-a302-679161b3b0d3"
click at [273, 345] on input "確定修改" at bounding box center [274, 344] width 29 height 12
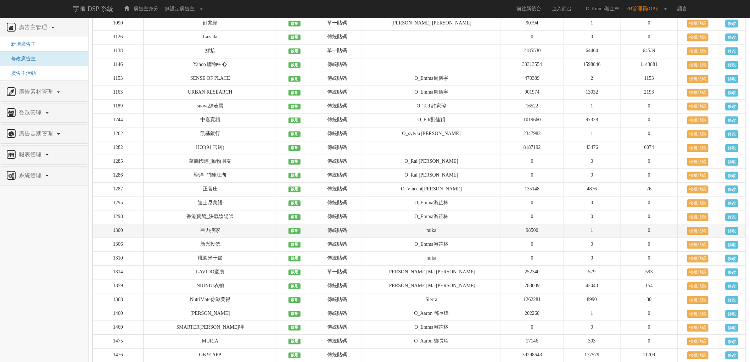
scroll to position [565, 0]
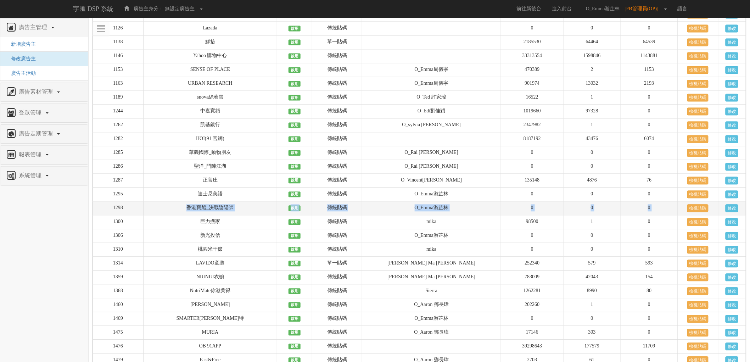
drag, startPoint x: 178, startPoint y: 227, endPoint x: 681, endPoint y: 228, distance: 503.2
click at [681, 215] on tr "1298 香港寶船_決戰陰陽師 啟用 傳統貼碼 O_Emma[PERSON_NAME]0 0 0 檢視貼碼 修改" at bounding box center [420, 208] width 654 height 14
click at [731, 212] on link "修改" at bounding box center [732, 208] width 13 height 8
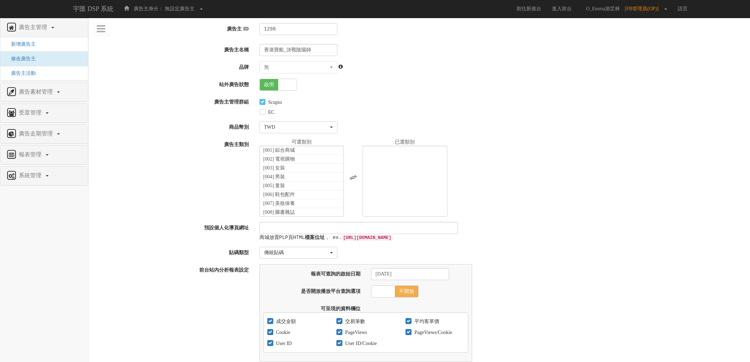
select select
select select "3c984f6a-4b77-49d4-a302-679161b3b0d3"
select select
click at [285, 90] on span at bounding box center [287, 84] width 18 height 11
checkbox input "false"
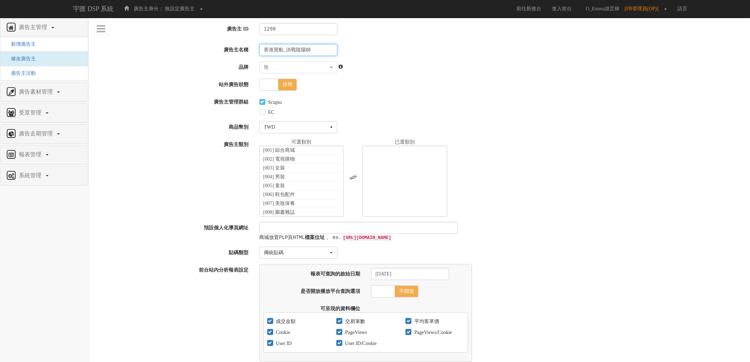
click at [317, 48] on input "香港寶船_決戰陰陽師" at bounding box center [299, 50] width 78 height 12
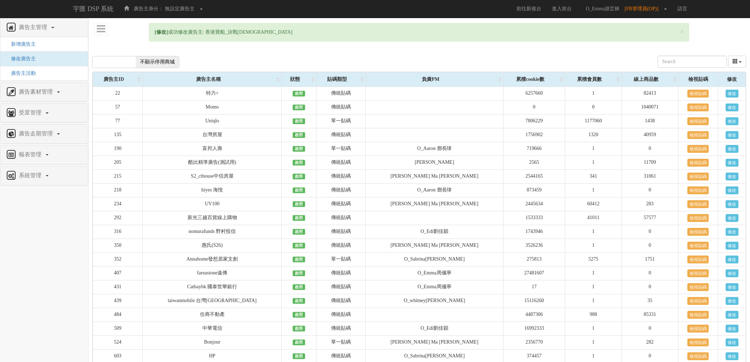
click at [156, 66] on span "不顯示停用商城" at bounding box center [157, 61] width 43 height 11
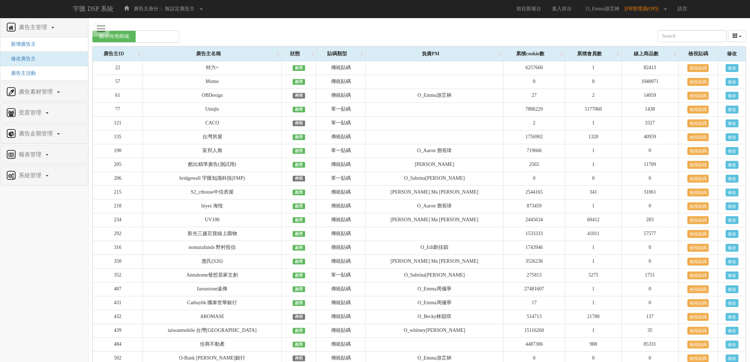
click at [150, 39] on span at bounding box center [157, 36] width 43 height 11
checkbox input "false"
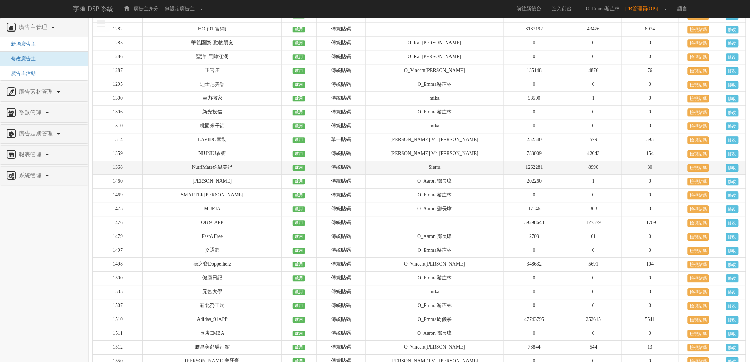
scroll to position [709, 0]
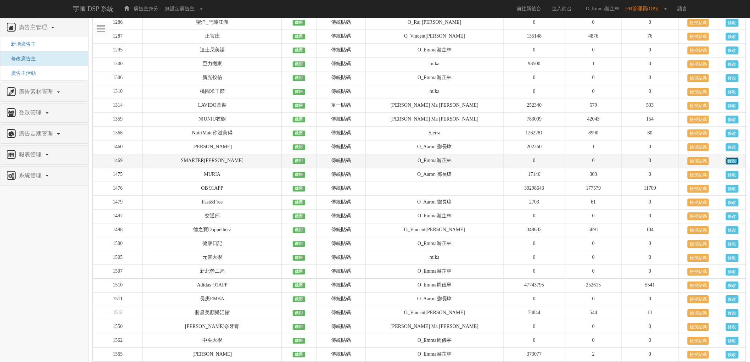
click at [732, 165] on link "修改" at bounding box center [732, 161] width 13 height 8
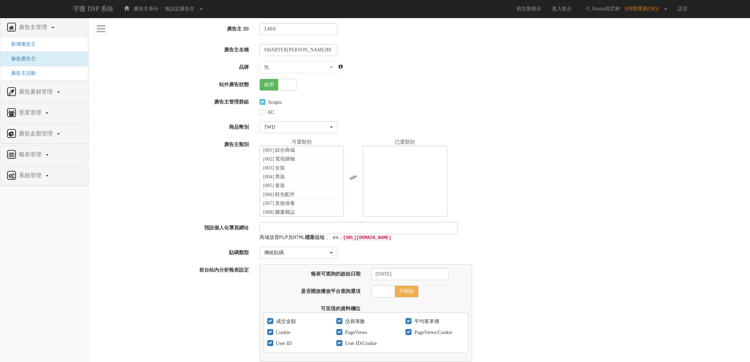
select select
select select "3c984f6a-4b77-49d4-a302-679161b3b0d3"
select select
click at [277, 84] on span "啟用" at bounding box center [269, 84] width 18 height 11
checkbox input "false"
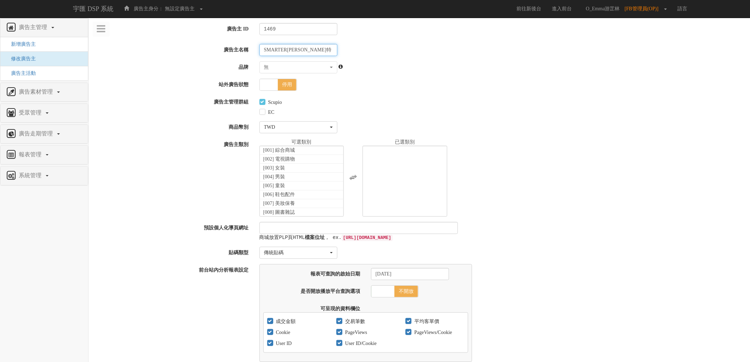
click at [312, 50] on input "SMARTER[PERSON_NAME]特" at bounding box center [299, 50] width 78 height 12
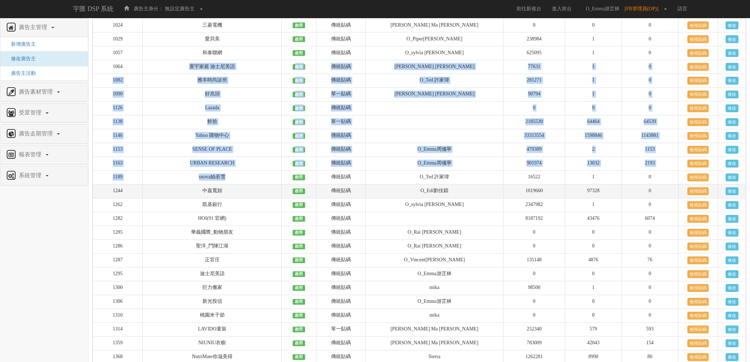
scroll to position [487, 0]
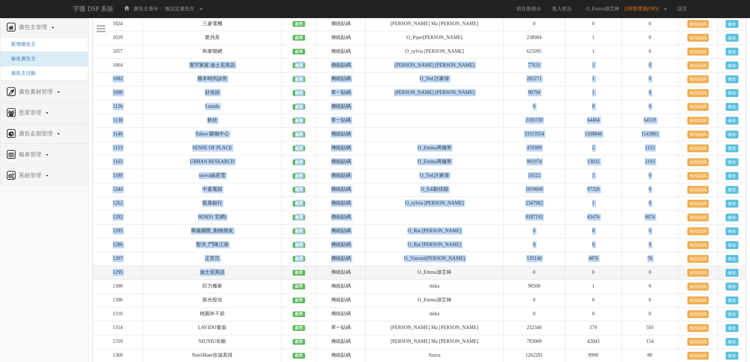
drag, startPoint x: 184, startPoint y: 77, endPoint x: 250, endPoint y: 294, distance: 226.8
click at [250, 294] on tbody "22 特力+ 啟用 傳統貼碼 6257660 1 82413 檢視貼碼 修改 57 Momo 啟用 傳統貼碼 0 0 1040071 檢視貼碼 修改 77 U…" at bounding box center [420, 245] width 654 height 1341
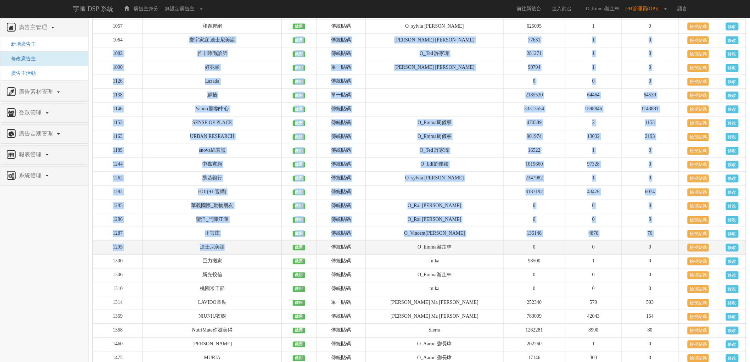
scroll to position [526, 0]
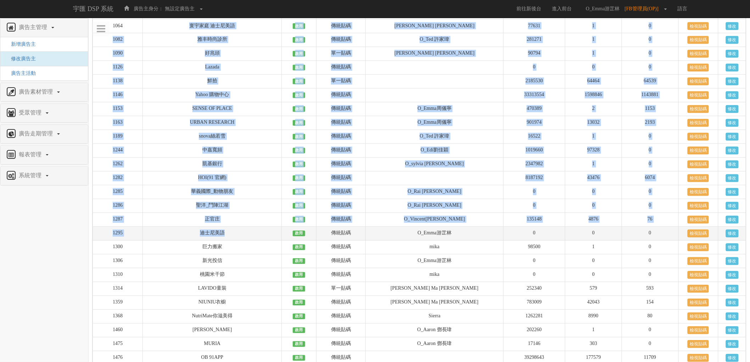
click at [255, 241] on td "迪士尼美語" at bounding box center [212, 234] width 139 height 14
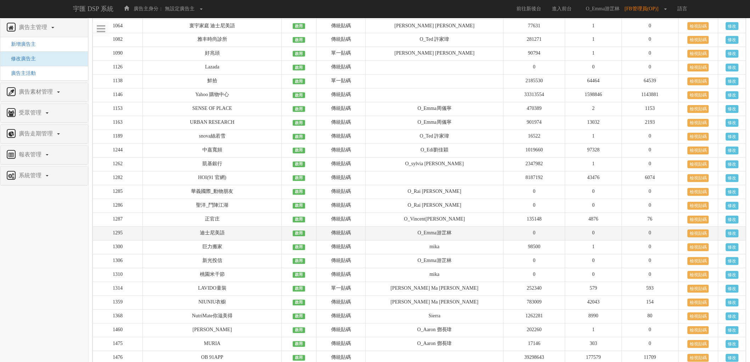
drag, startPoint x: 190, startPoint y: 252, endPoint x: 203, endPoint y: 252, distance: 13.5
click at [203, 241] on td "迪士尼美語" at bounding box center [212, 234] width 139 height 14
drag, startPoint x: 109, startPoint y: 246, endPoint x: 714, endPoint y: 251, distance: 605.0
click at [714, 241] on tr "1295 迪士尼美語 啟用 傳統貼碼 O_Emma游芷林 0 0 0 檢視貼碼 修改" at bounding box center [420, 234] width 654 height 14
click at [733, 238] on link "修改" at bounding box center [732, 234] width 13 height 8
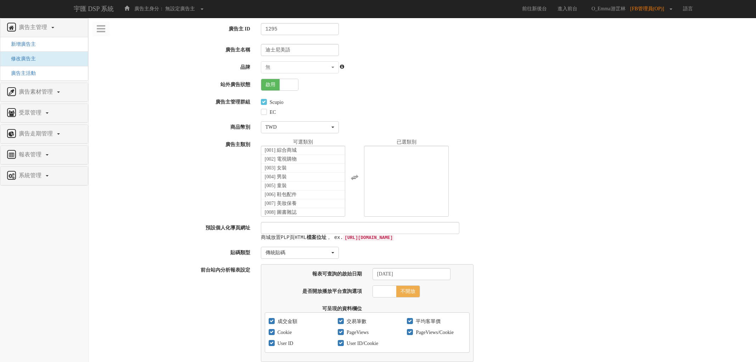
select select
select select "3c984f6a-4b77-49d4-a302-679161b3b0d3"
select select
drag, startPoint x: 279, startPoint y: 87, endPoint x: 283, endPoint y: 55, distance: 31.8
click at [279, 85] on span at bounding box center [287, 84] width 18 height 11
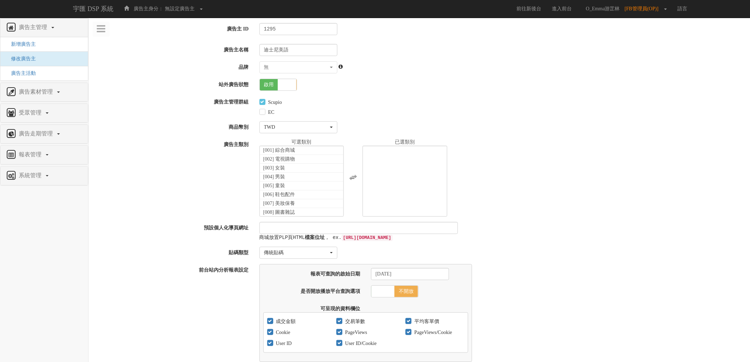
checkbox input "false"
click at [298, 48] on input "迪士尼美語" at bounding box center [299, 50] width 78 height 12
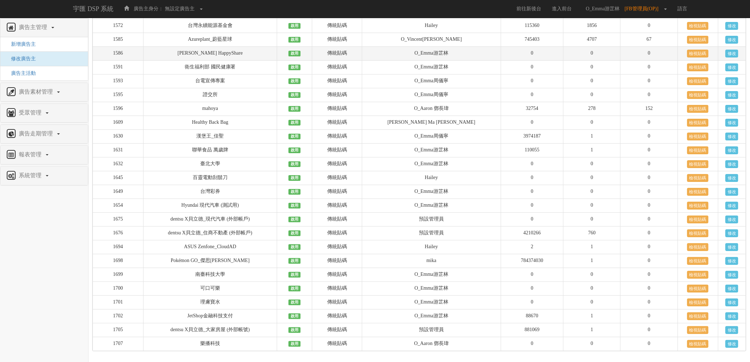
scroll to position [1031, 0]
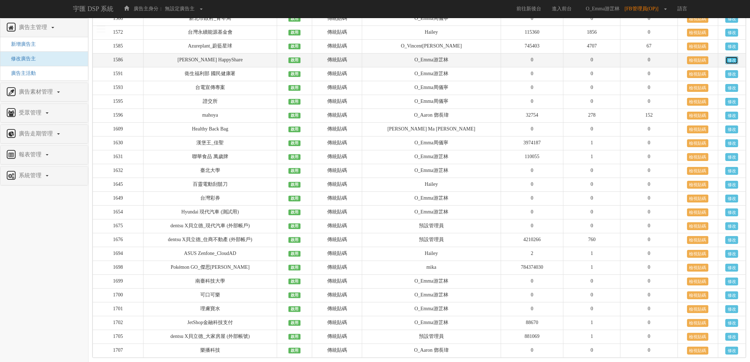
click at [736, 64] on link "修改" at bounding box center [732, 60] width 13 height 8
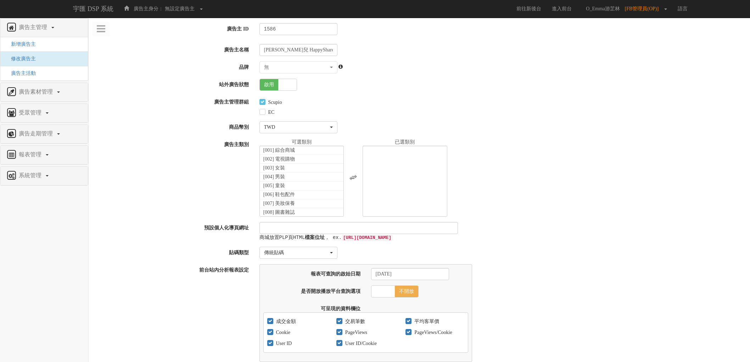
select select
select select "3c984f6a-4b77-49d4-a302-679161b3b0d3"
select select
click at [279, 87] on span at bounding box center [287, 84] width 18 height 11
checkbox input "false"
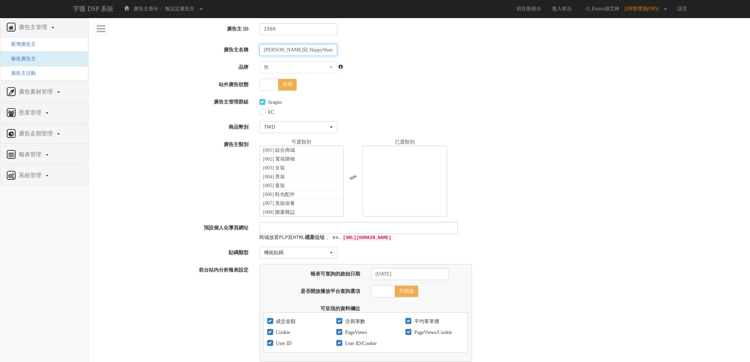
click at [308, 49] on input "[PERSON_NAME]兒 HappyShare" at bounding box center [299, 50] width 78 height 12
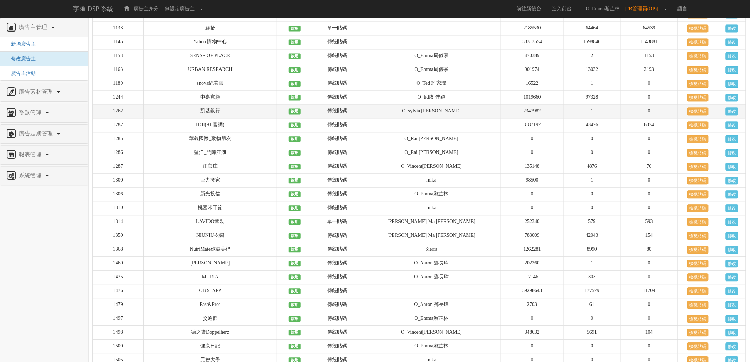
scroll to position [584, 0]
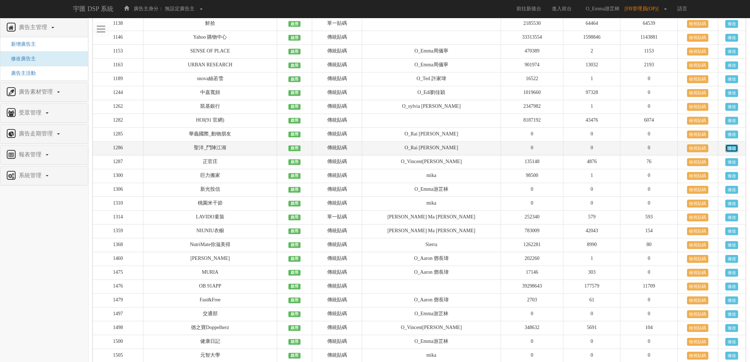
click at [732, 152] on link "修改" at bounding box center [732, 148] width 13 height 8
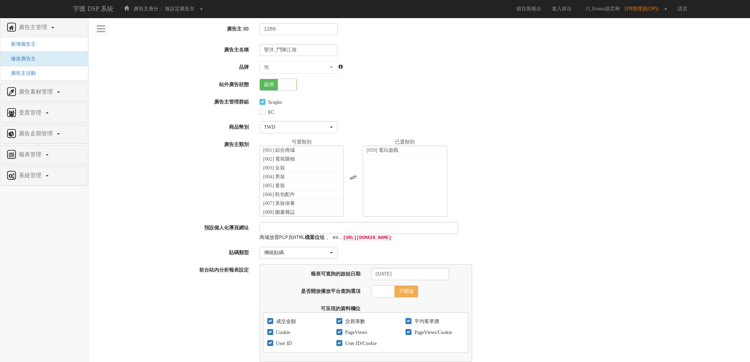
select select "e6977ee4-164c-4a5e-9496-5365a89d8a9e"
select select
click at [277, 88] on span "啟用" at bounding box center [269, 84] width 18 height 11
checkbox input "false"
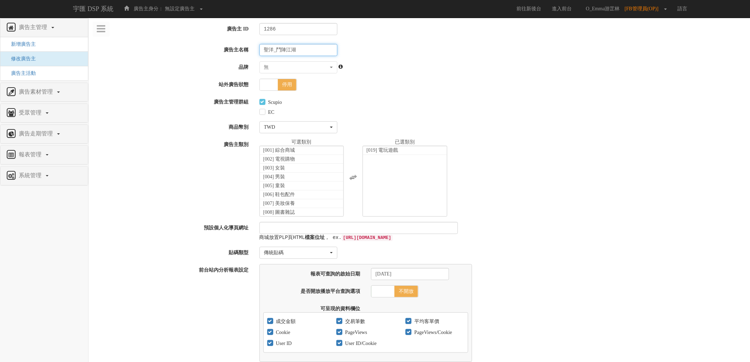
click at [310, 47] on input "聖洋_鬥陣江湖" at bounding box center [299, 50] width 78 height 12
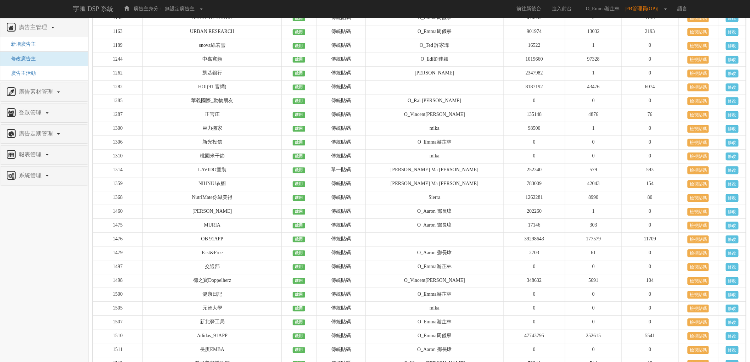
scroll to position [749, 0]
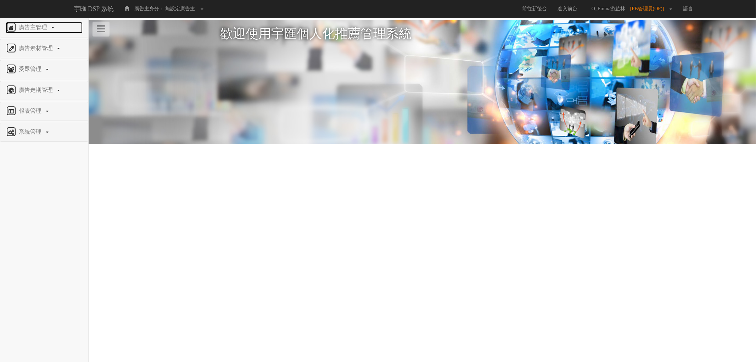
click at [41, 26] on span "廣告主管理" at bounding box center [34, 27] width 34 height 6
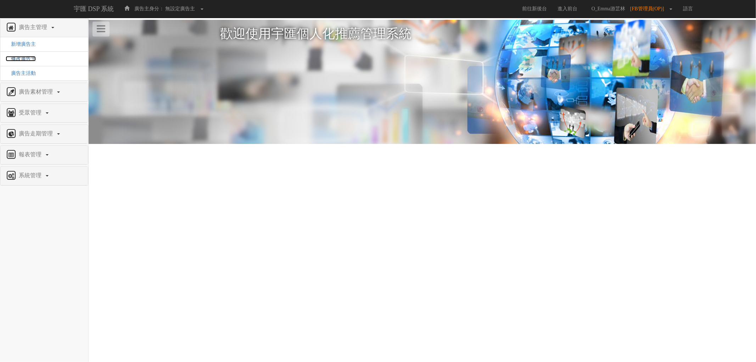
click at [30, 59] on span "修改廣告主" at bounding box center [21, 58] width 30 height 5
